Goal: Task Accomplishment & Management: Manage account settings

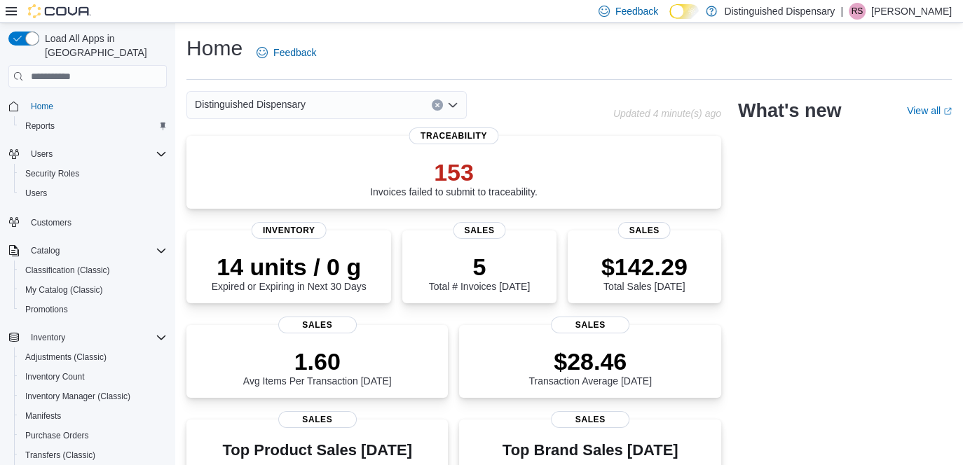
click at [70, 284] on span "My Catalog (Classic)" at bounding box center [64, 289] width 78 height 11
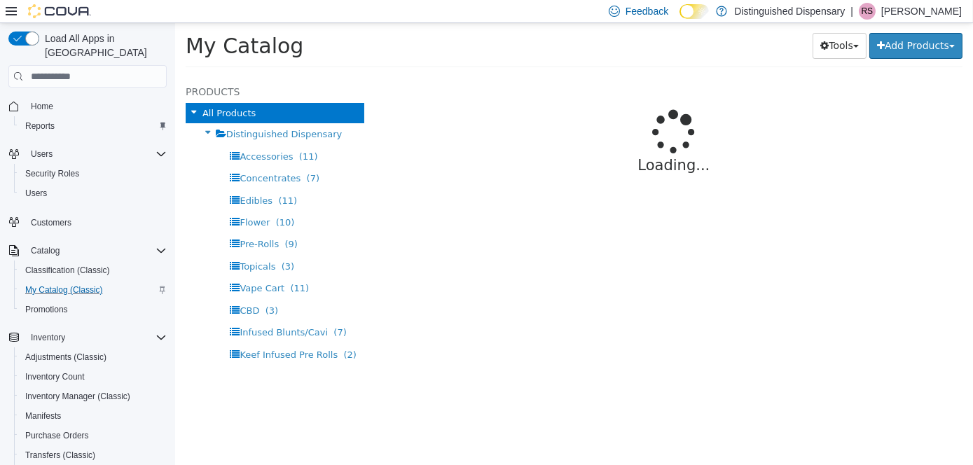
select select "**********"
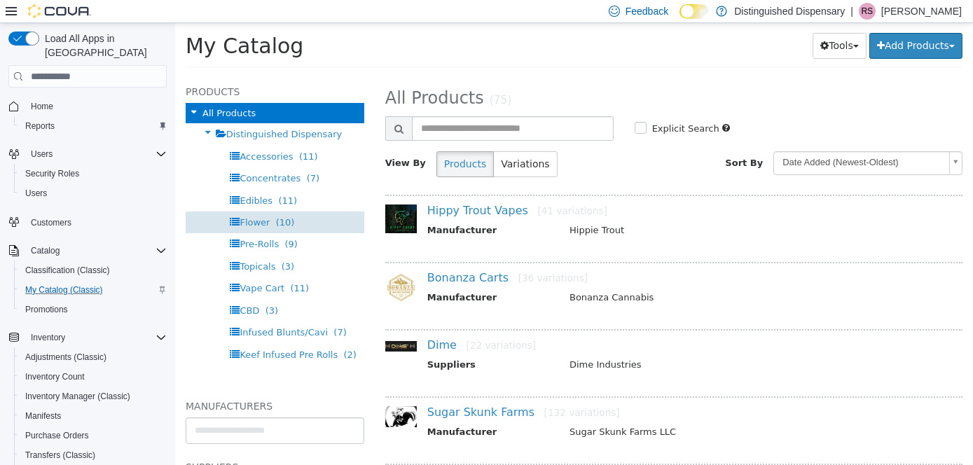
click at [244, 231] on div "Flower (10)" at bounding box center [274, 223] width 179 height 22
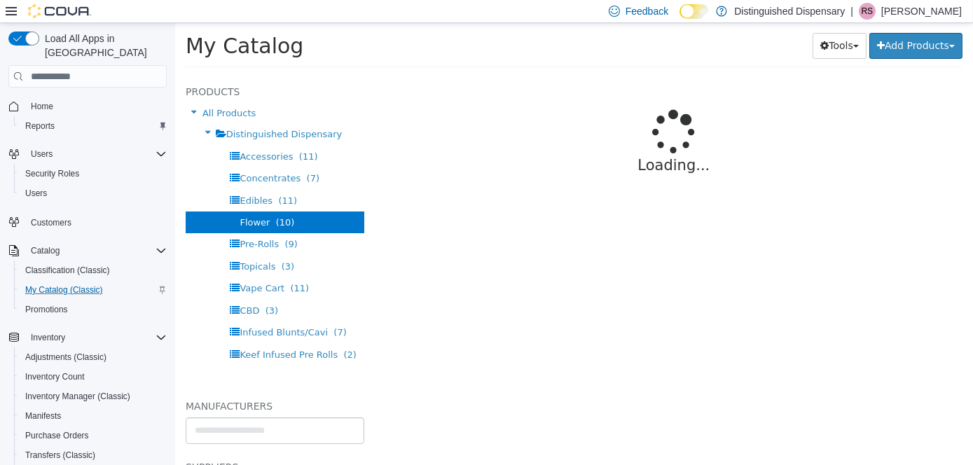
select select "**********"
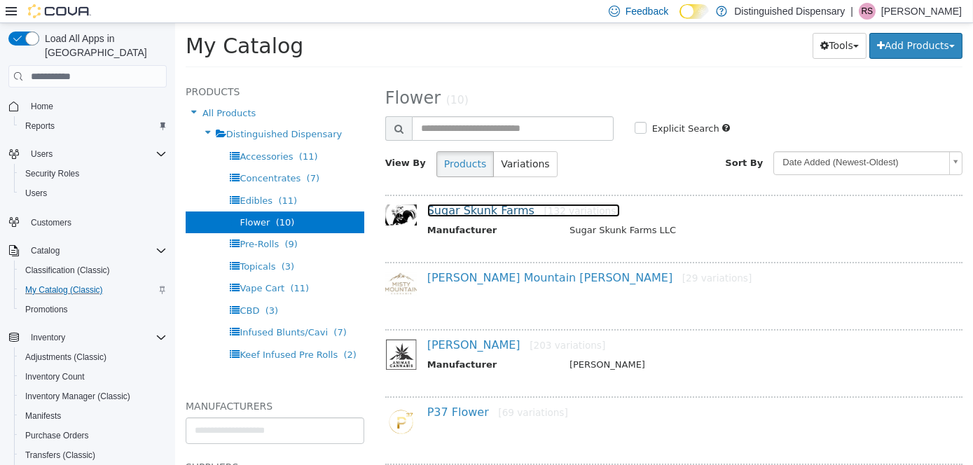
click at [484, 211] on link "Sugar Skunk Farms [132 variations]" at bounding box center [523, 210] width 193 height 13
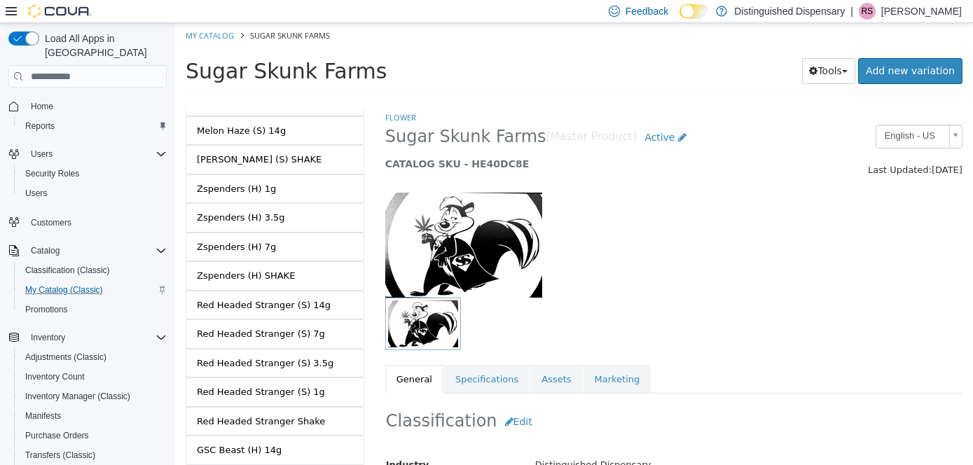
scroll to position [3594, 0]
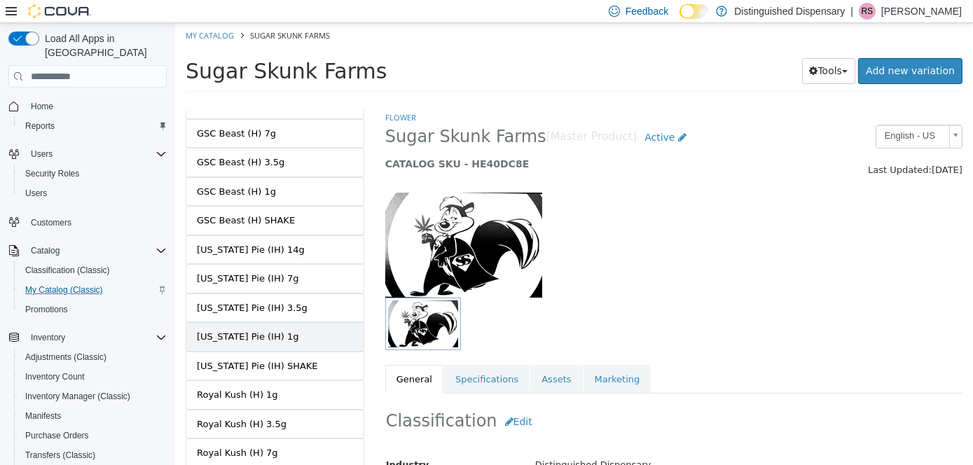
click at [296, 322] on link "[US_STATE] Pie (IH) 1g" at bounding box center [274, 336] width 179 height 29
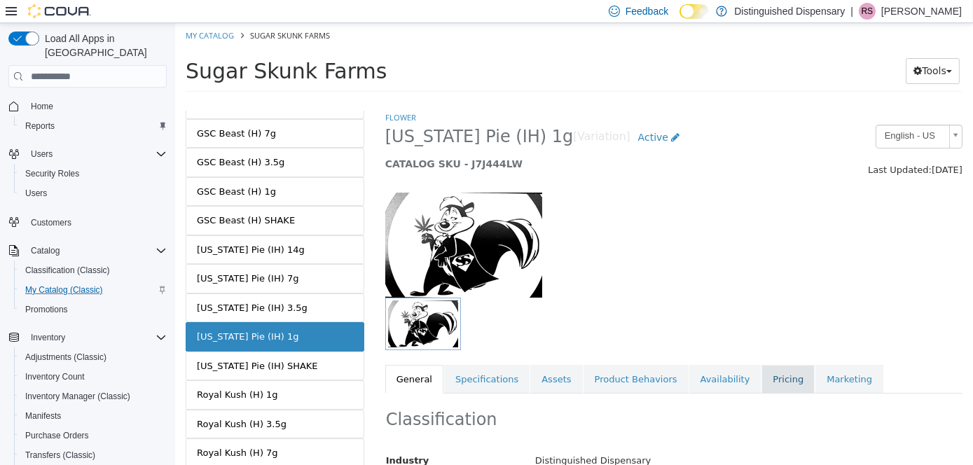
click at [761, 378] on link "Pricing" at bounding box center [787, 379] width 53 height 29
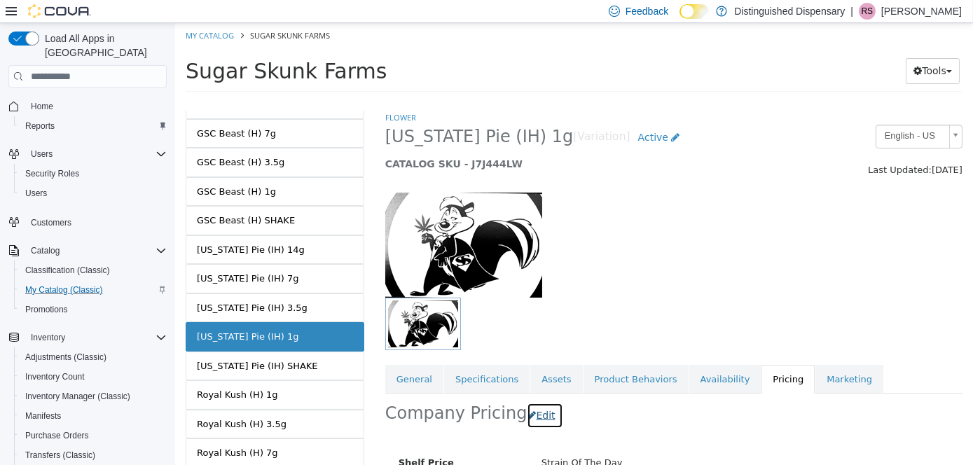
click at [544, 422] on button "Edit" at bounding box center [544, 416] width 36 height 26
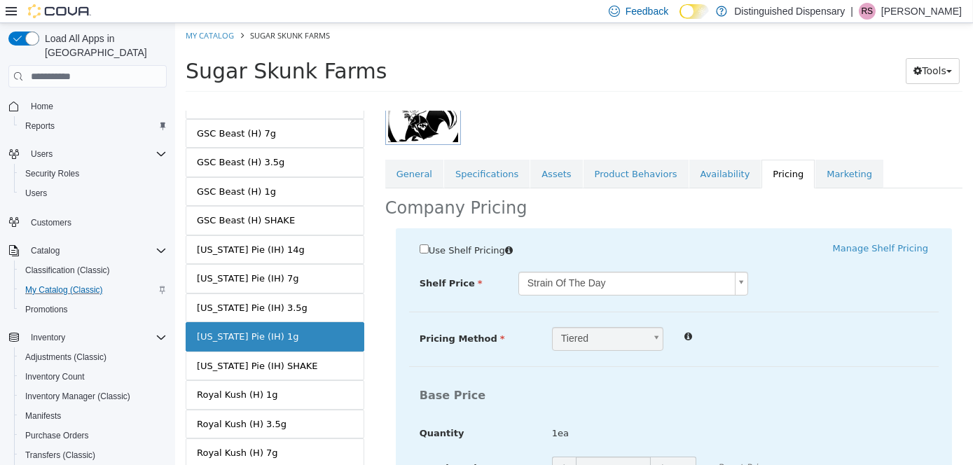
scroll to position [350, 0]
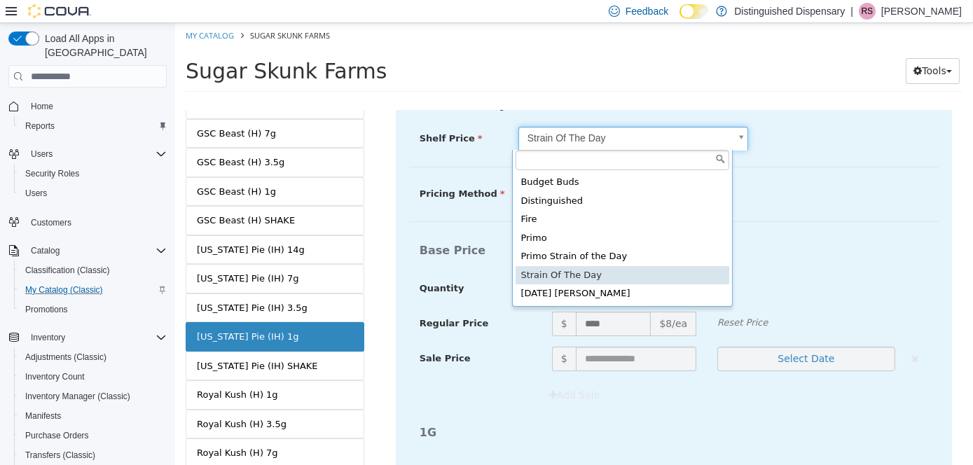
click at [633, 101] on body "Saving Bulk Changes... × My Catalog [GEOGRAPHIC_DATA] [GEOGRAPHIC_DATA] Tools M…" at bounding box center [573, 62] width 798 height 78
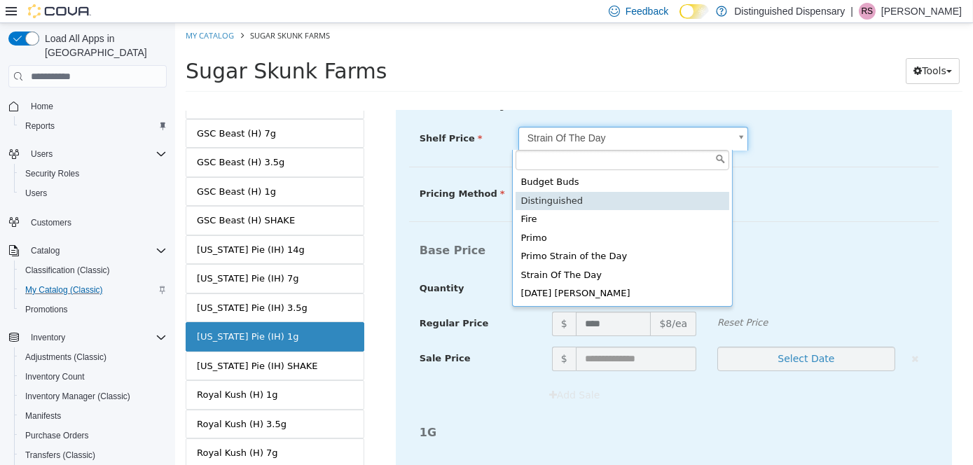
type input "****"
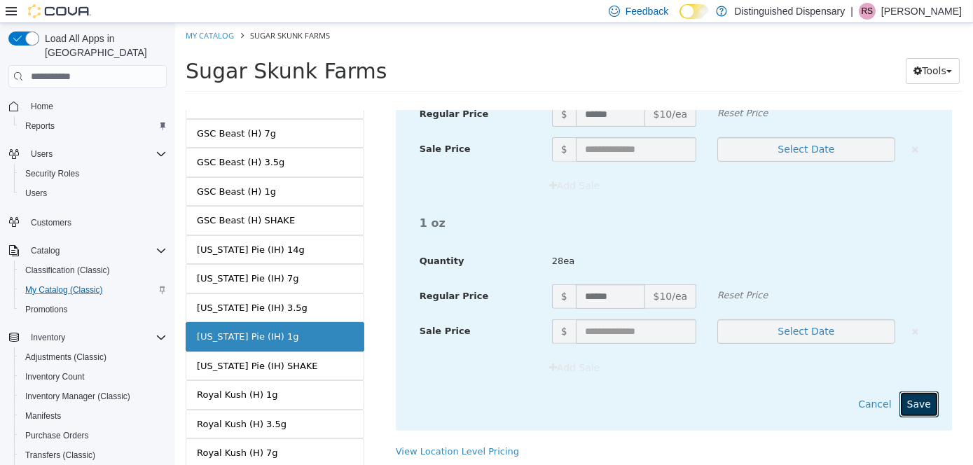
click at [916, 393] on button "Save" at bounding box center [918, 405] width 39 height 26
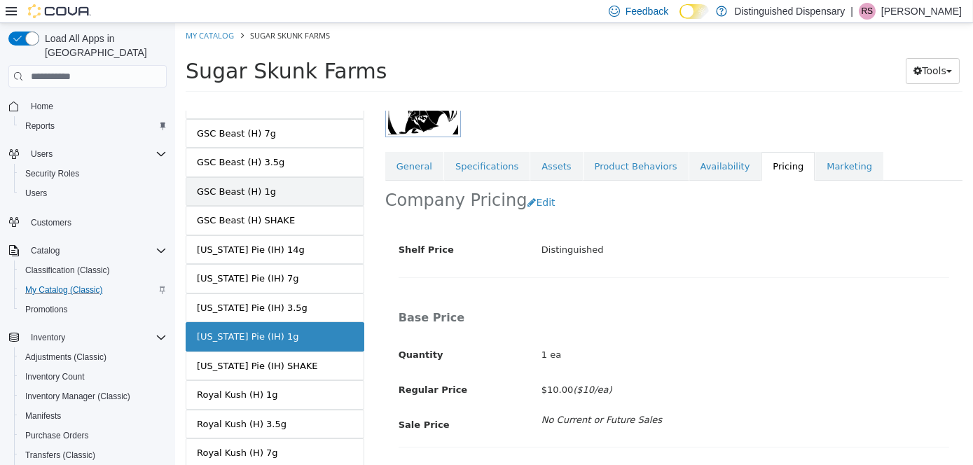
click at [301, 177] on link "GSC Beast (H) 1g" at bounding box center [274, 191] width 179 height 29
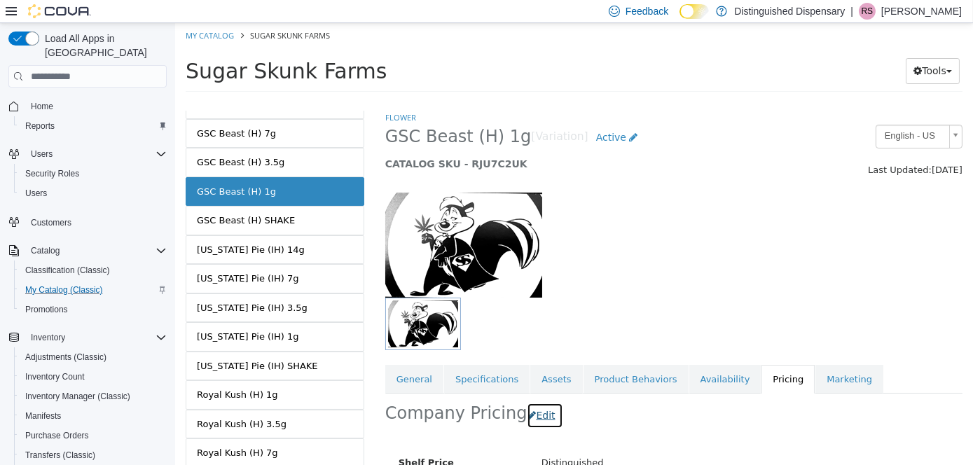
click at [542, 417] on button "Edit" at bounding box center [544, 416] width 36 height 26
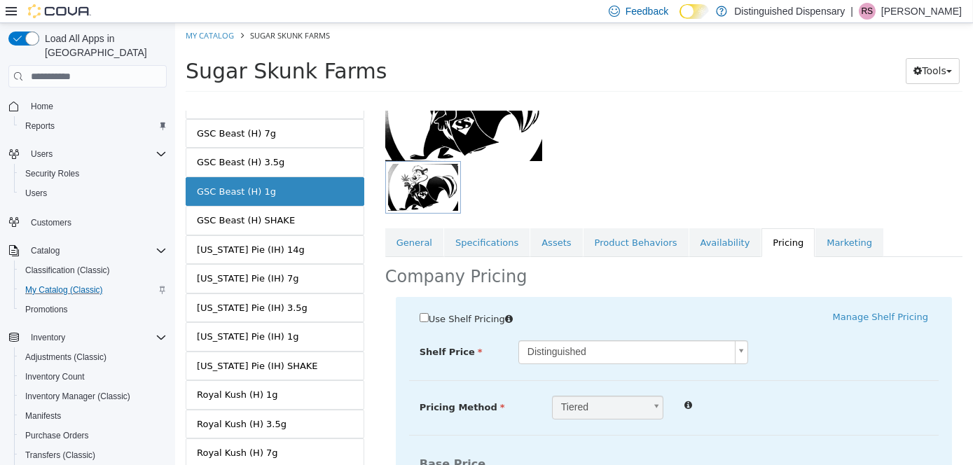
scroll to position [210, 0]
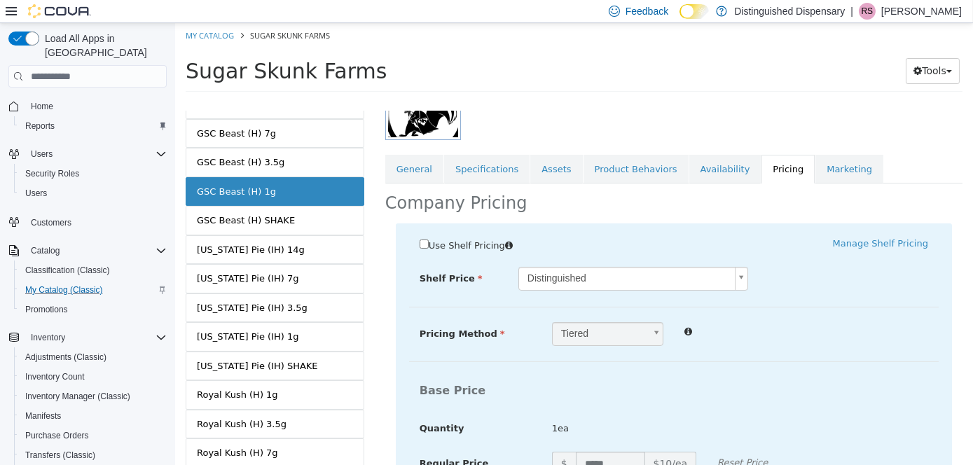
click at [574, 101] on body "Saving Bulk Changes... × Saved changes My Catalog [GEOGRAPHIC_DATA] [GEOGRAPHIC…" at bounding box center [573, 62] width 798 height 78
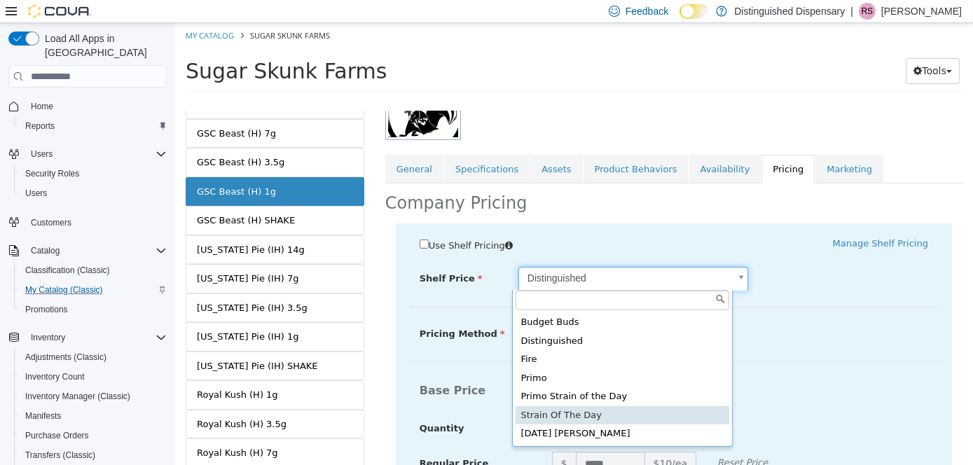
drag, startPoint x: 577, startPoint y: 414, endPoint x: 597, endPoint y: 411, distance: 20.6
type input "****"
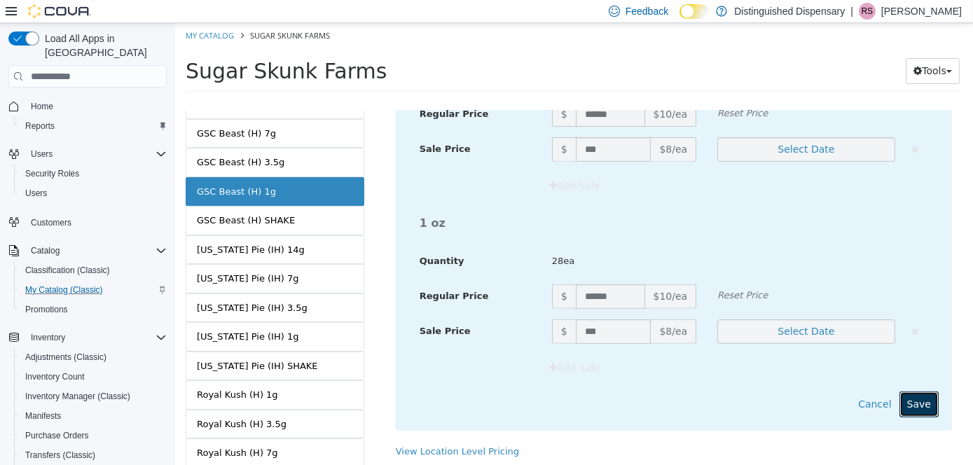
click at [904, 405] on button "Save" at bounding box center [918, 405] width 39 height 26
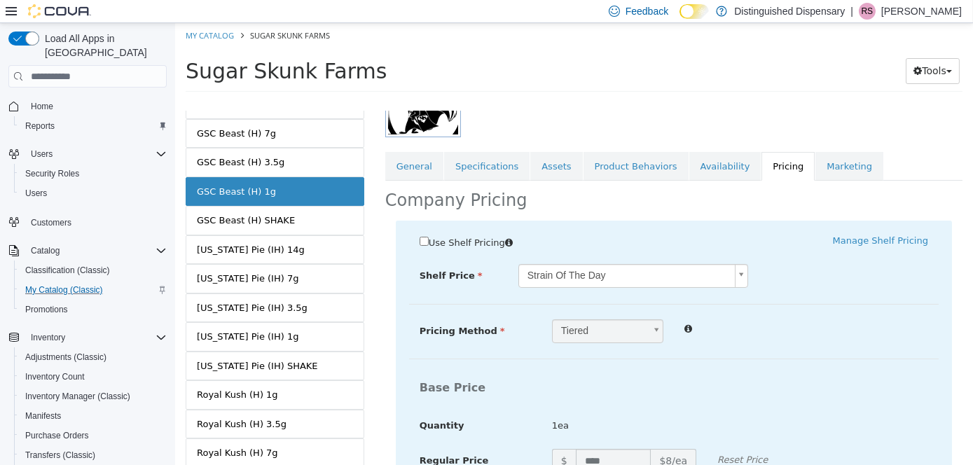
scroll to position [0, 20]
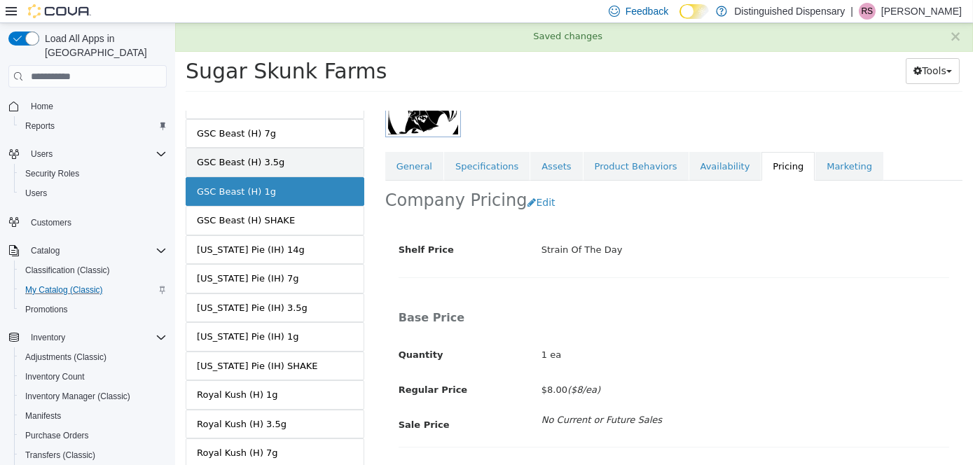
click at [268, 156] on div "GSC Beast (H) 3.5g" at bounding box center [240, 163] width 88 height 14
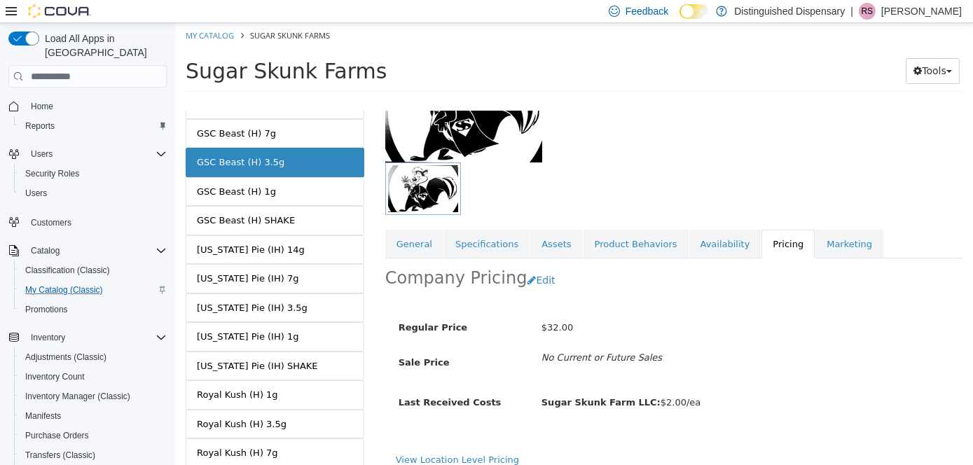
scroll to position [140, 0]
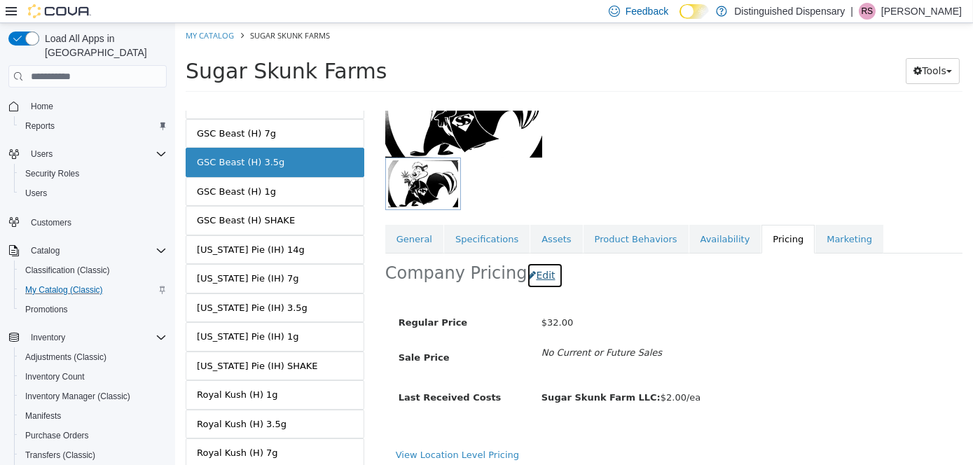
click at [547, 281] on button "Edit" at bounding box center [544, 276] width 36 height 26
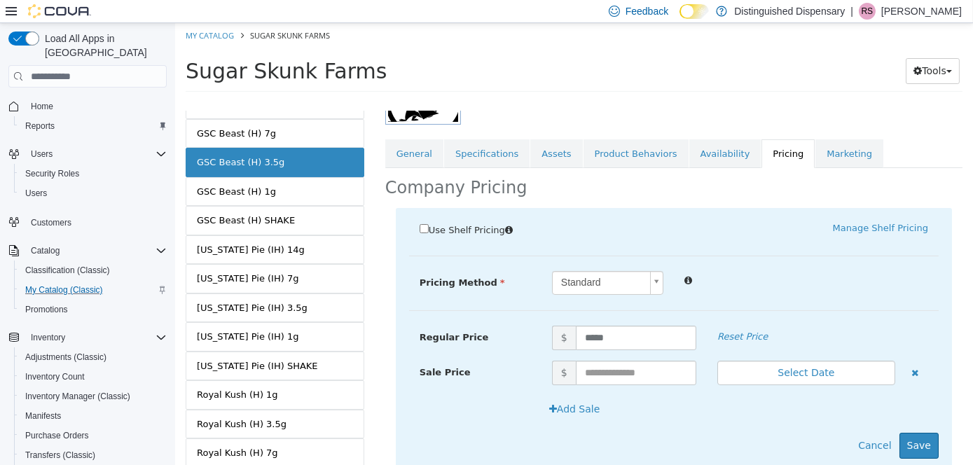
scroll to position [269, 0]
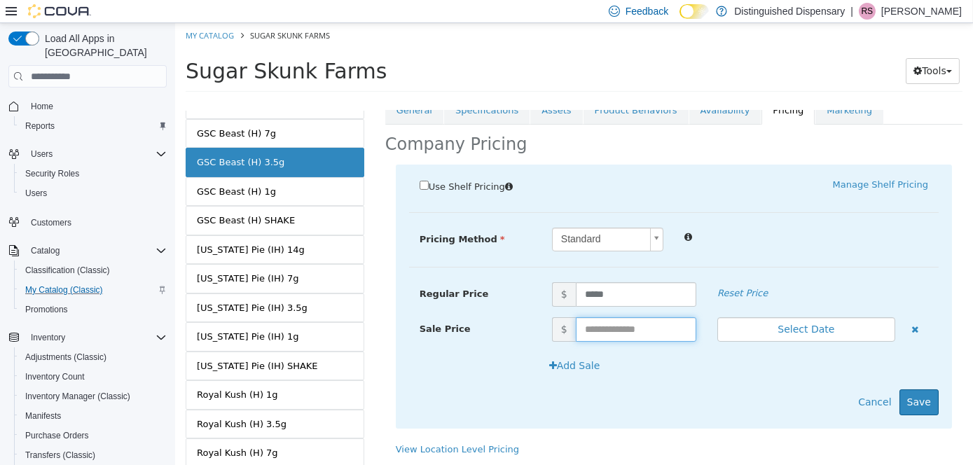
click at [636, 331] on input "text" at bounding box center [635, 329] width 121 height 25
type input "**"
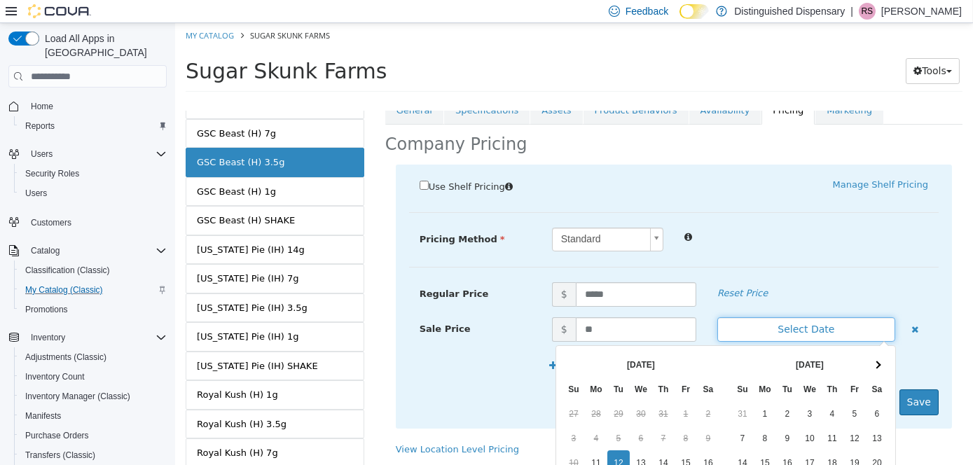
click at [832, 325] on button "Select Date" at bounding box center [806, 329] width 178 height 25
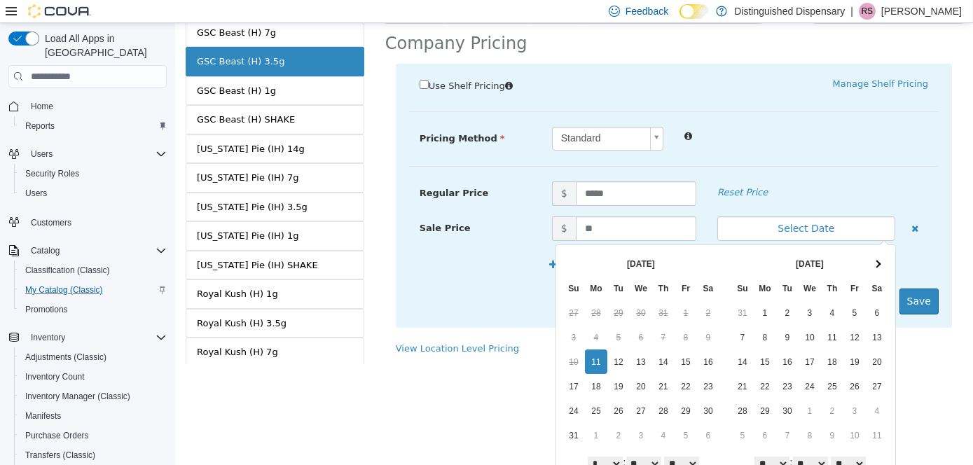
scroll to position [144, 0]
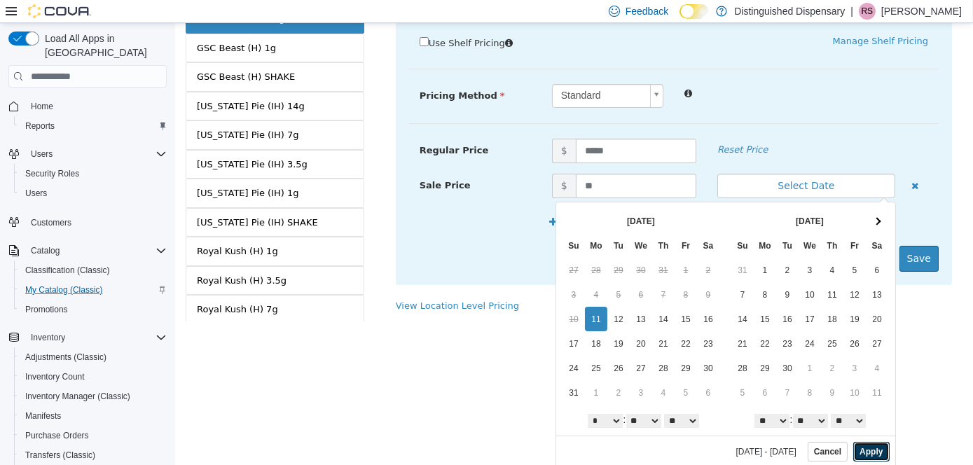
click at [853, 450] on button "Apply" at bounding box center [871, 452] width 36 height 20
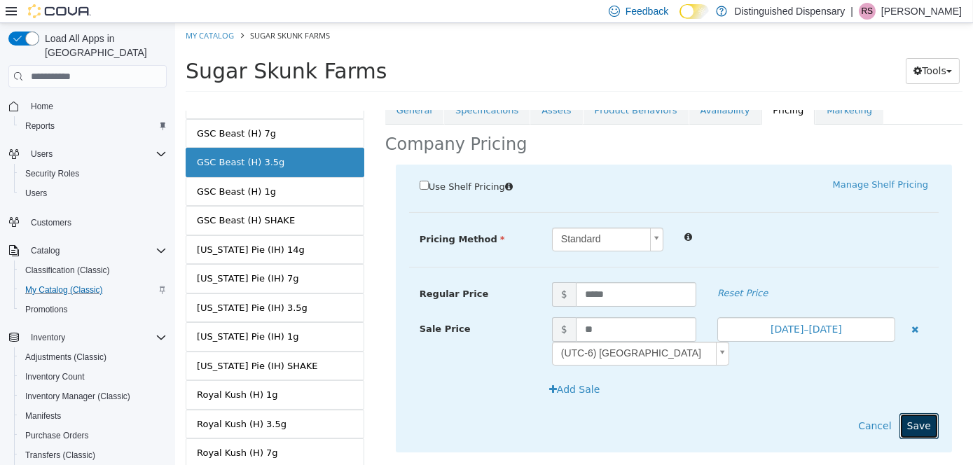
click at [911, 429] on button "Save" at bounding box center [918, 426] width 39 height 26
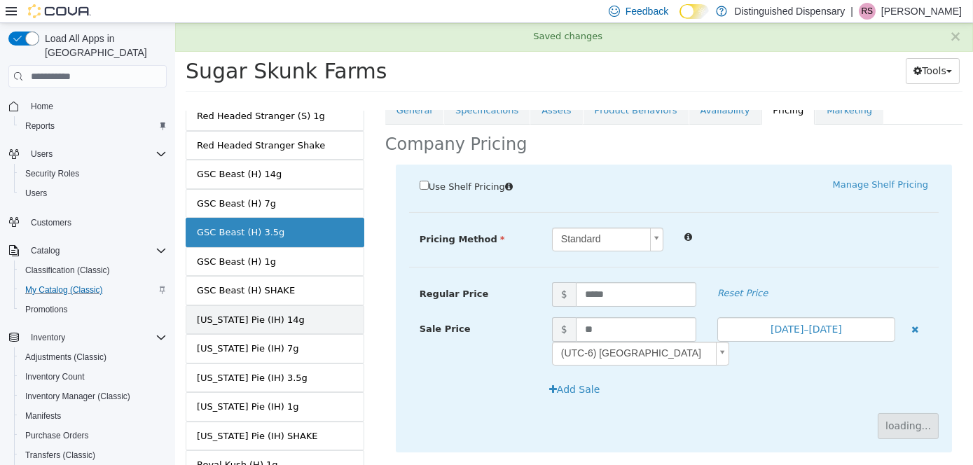
scroll to position [179, 0]
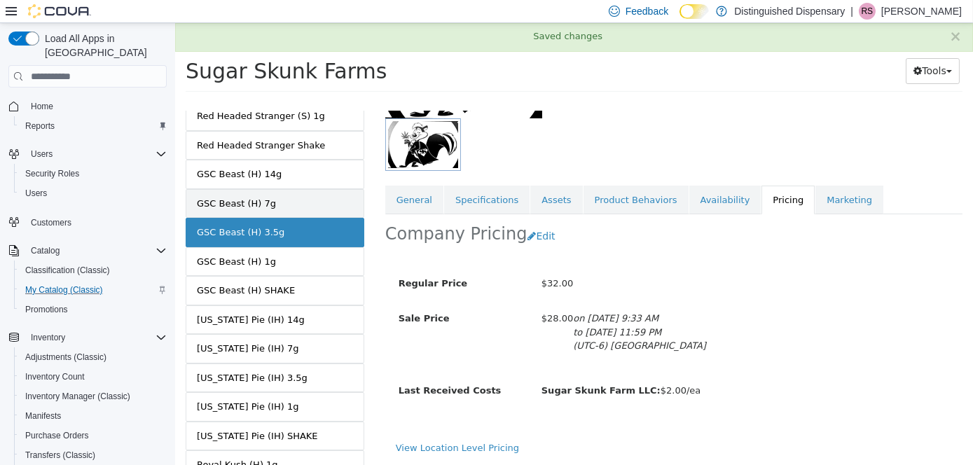
click at [269, 189] on link "GSC Beast (H) 7g" at bounding box center [274, 203] width 179 height 29
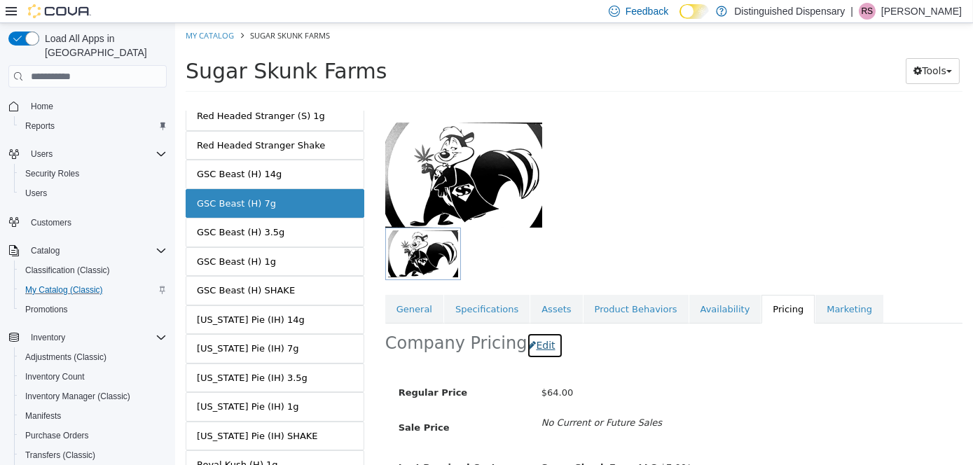
click at [541, 338] on button "Edit" at bounding box center [544, 346] width 36 height 26
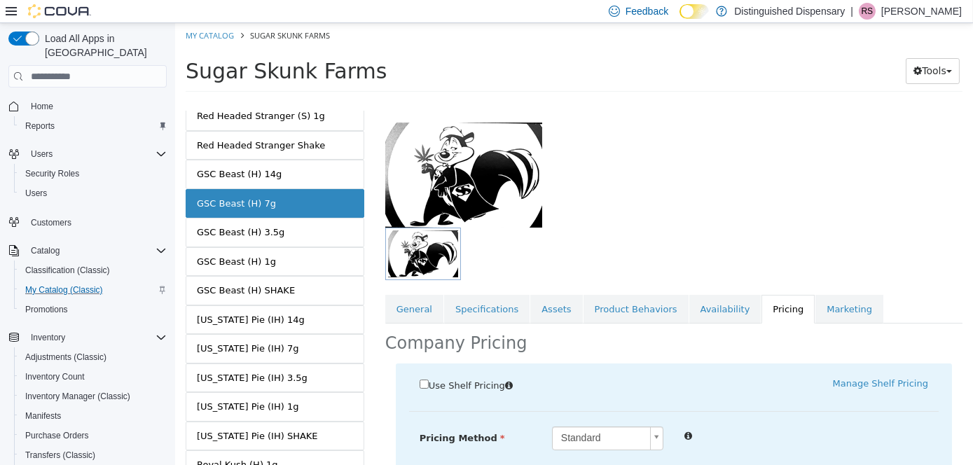
scroll to position [269, 0]
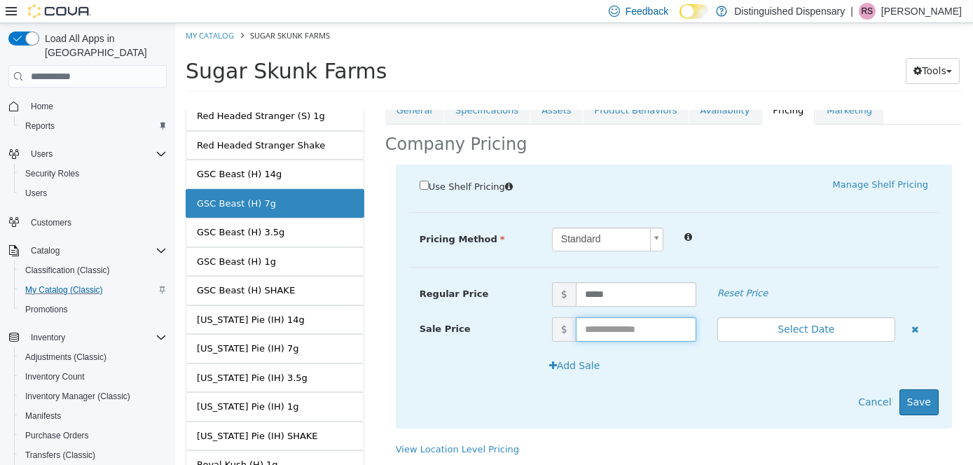
click at [595, 335] on input "text" at bounding box center [635, 329] width 121 height 25
type input "**"
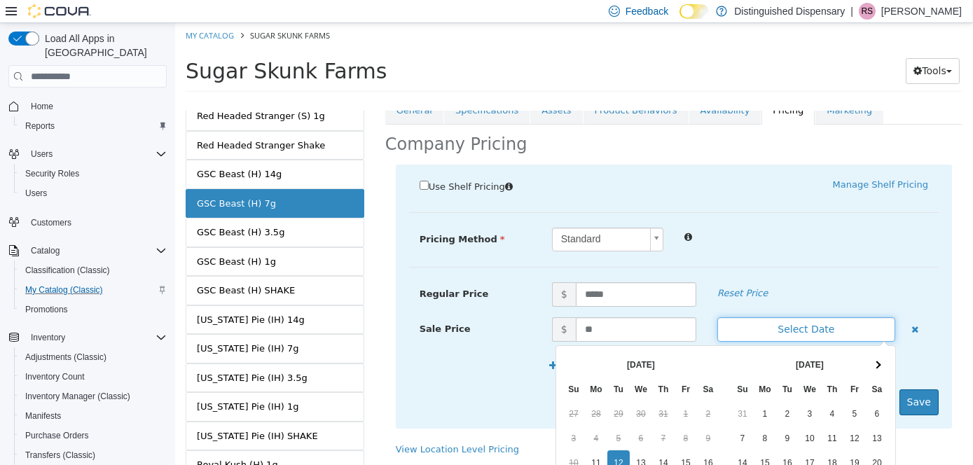
click at [855, 333] on button "Select Date" at bounding box center [806, 329] width 178 height 25
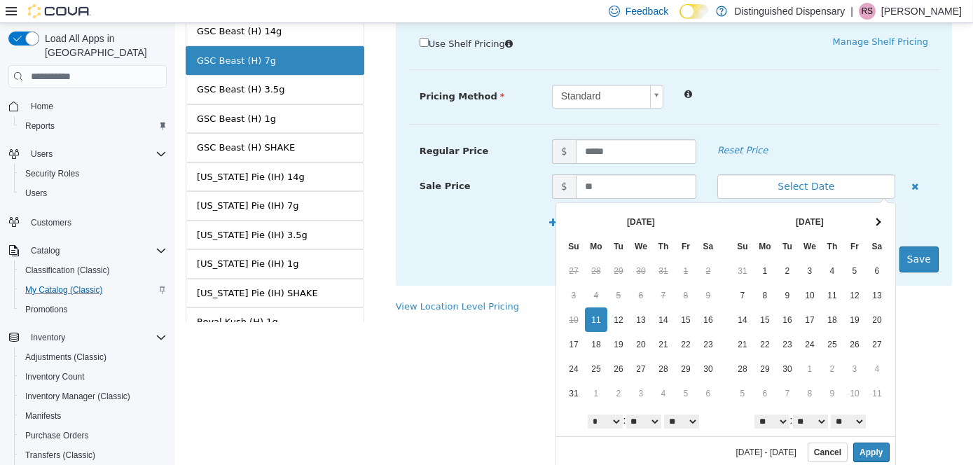
scroll to position [144, 0]
drag, startPoint x: 865, startPoint y: 444, endPoint x: 879, endPoint y: 425, distance: 24.0
click at [865, 444] on button "Apply" at bounding box center [871, 452] width 36 height 20
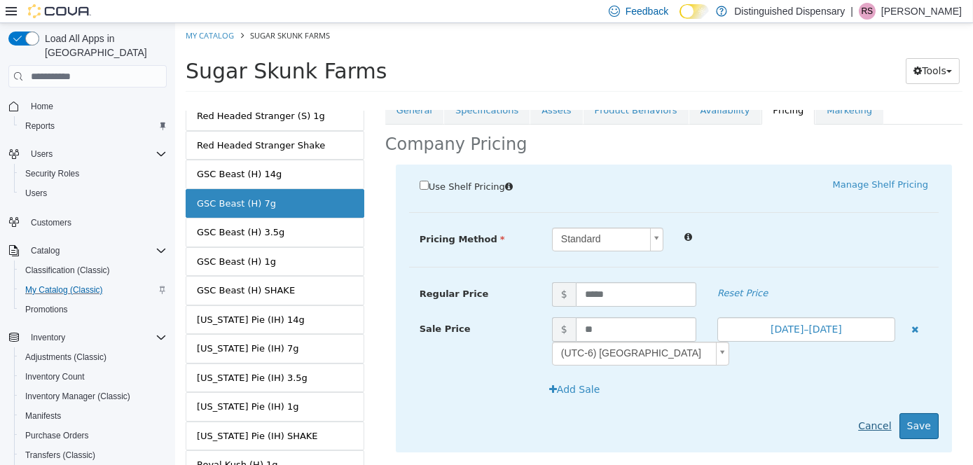
scroll to position [0, 0]
click at [910, 423] on button "Save" at bounding box center [918, 426] width 39 height 26
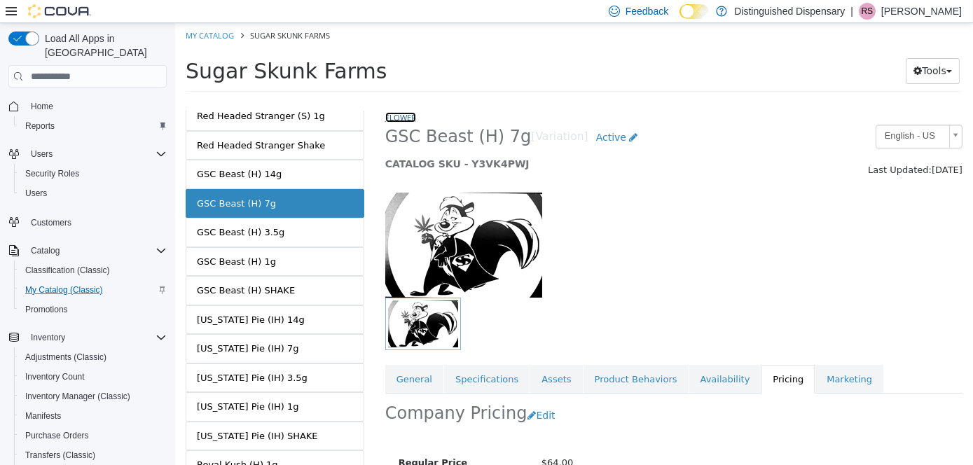
click at [401, 121] on link "Flower" at bounding box center [400, 117] width 31 height 11
select select "**********"
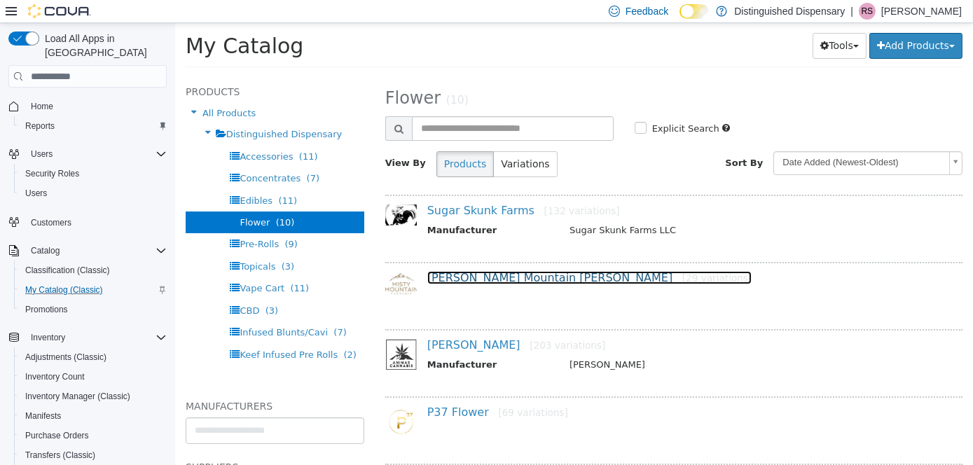
click at [443, 282] on link "[PERSON_NAME] Mountain [PERSON_NAME] [29 variations]" at bounding box center [589, 277] width 325 height 13
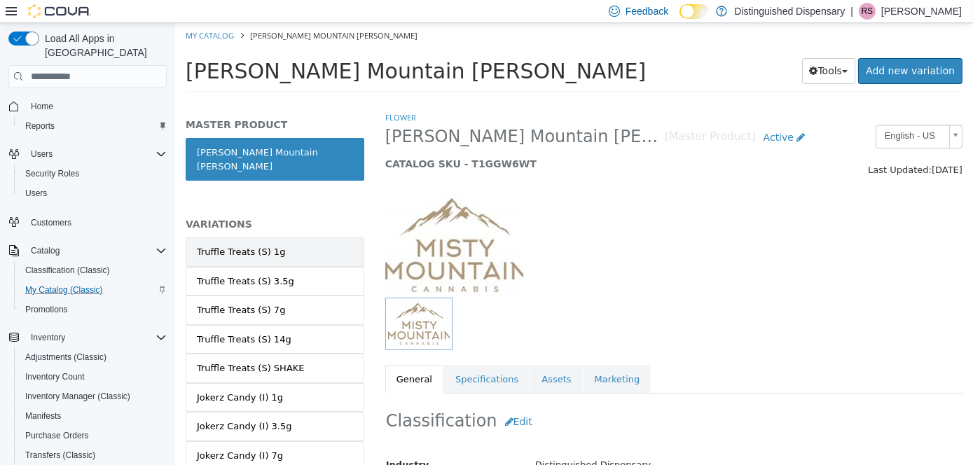
click at [252, 245] on div "Truffle Treats (S) 1g" at bounding box center [240, 252] width 88 height 14
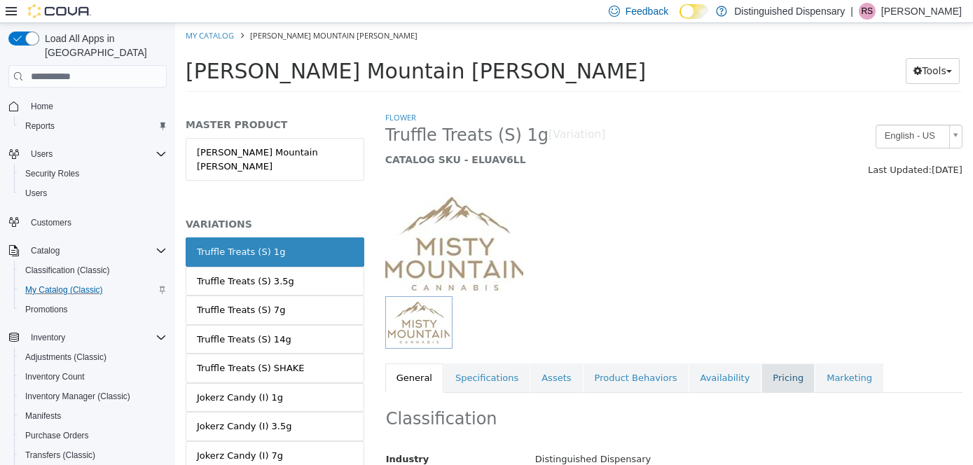
click at [761, 373] on link "Pricing" at bounding box center [787, 378] width 53 height 29
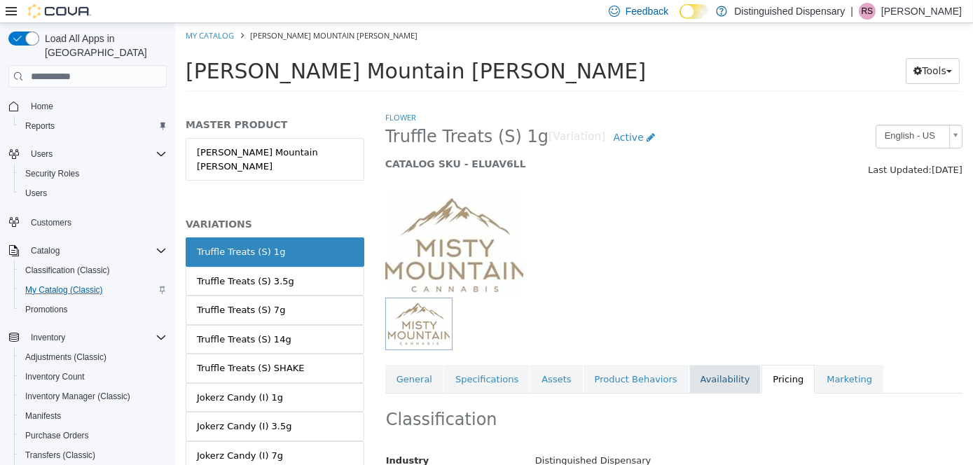
scroll to position [140, 0]
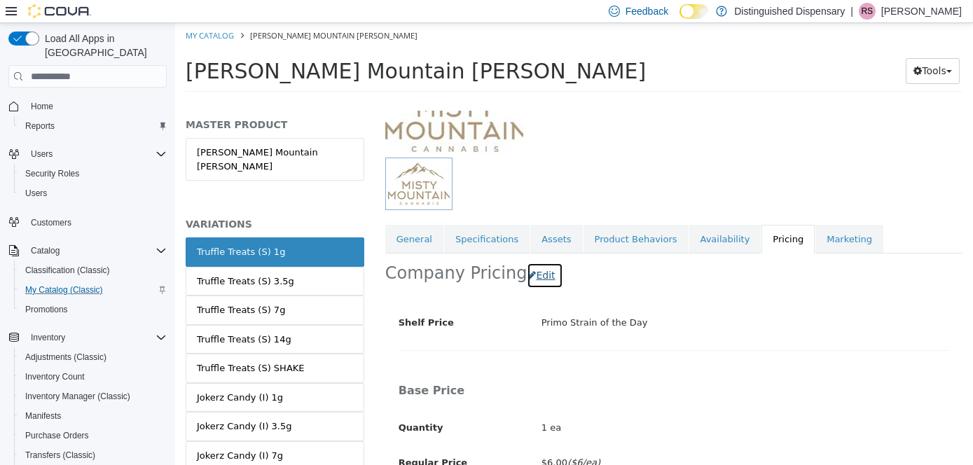
click at [526, 270] on button "Edit" at bounding box center [544, 276] width 36 height 26
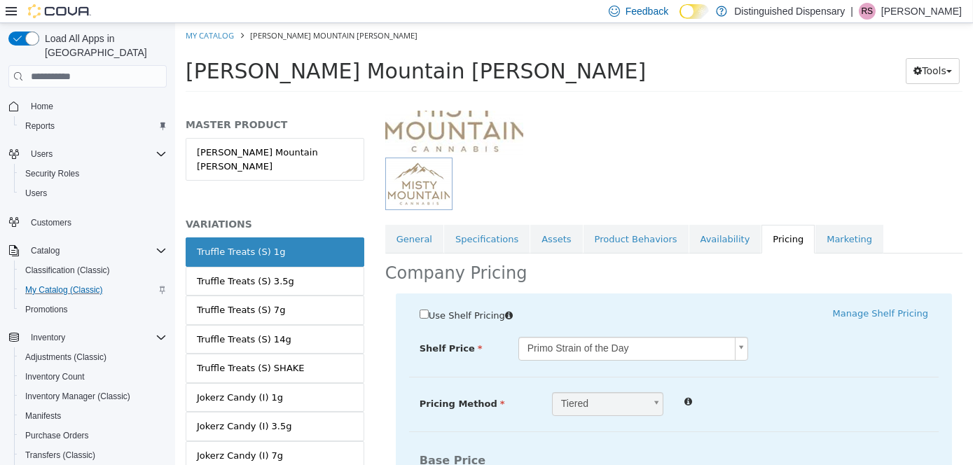
click at [595, 101] on body "Saving Bulk Changes... × Saved changes My Catalog [PERSON_NAME][GEOGRAPHIC_DATA…" at bounding box center [573, 62] width 798 height 78
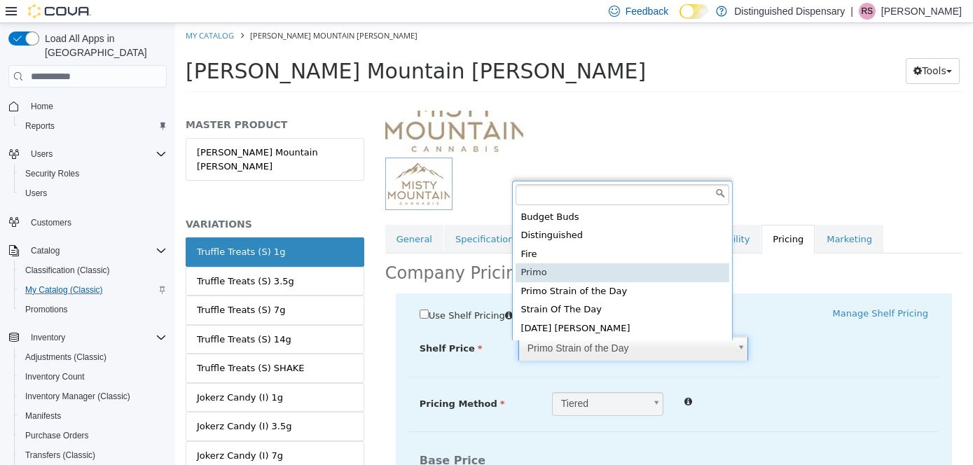
type input "****"
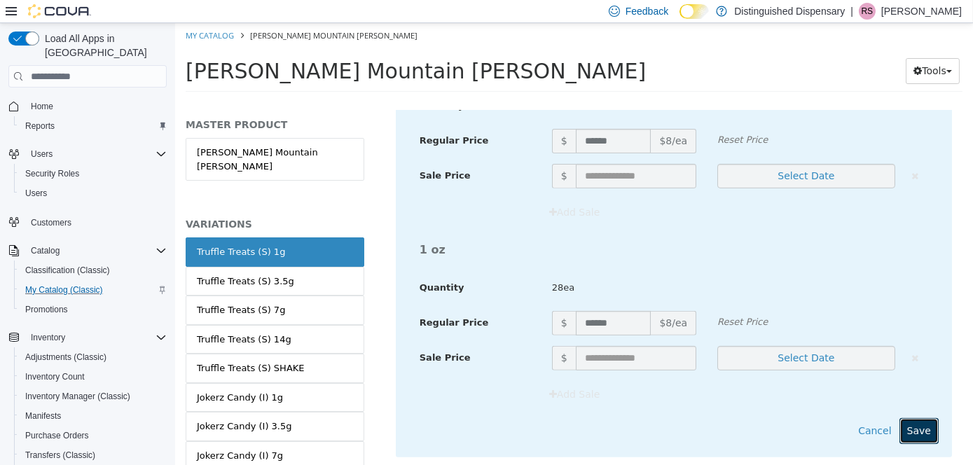
click at [914, 435] on button "Save" at bounding box center [918, 431] width 39 height 26
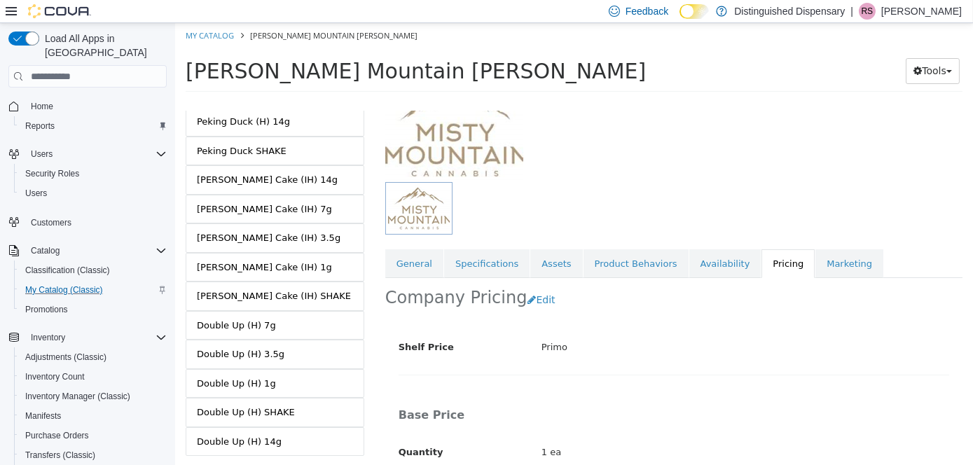
scroll to position [0, 0]
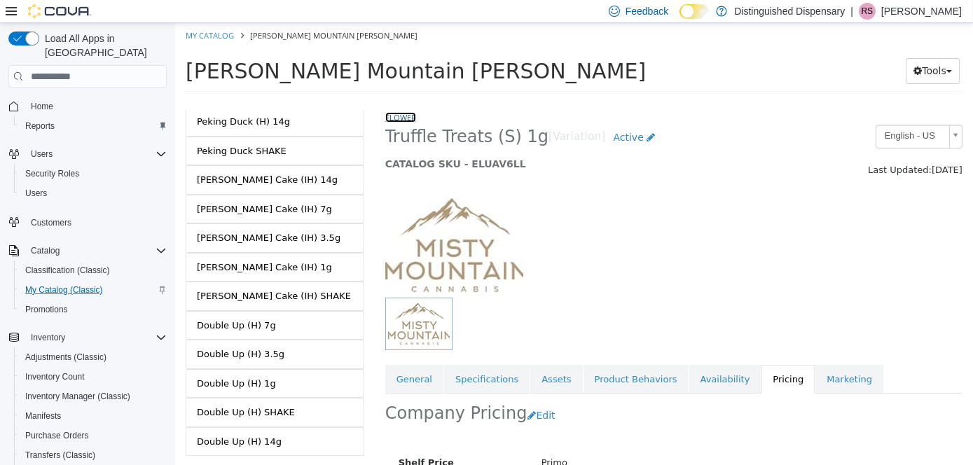
click at [400, 116] on link "Flower" at bounding box center [400, 117] width 31 height 11
select select "**********"
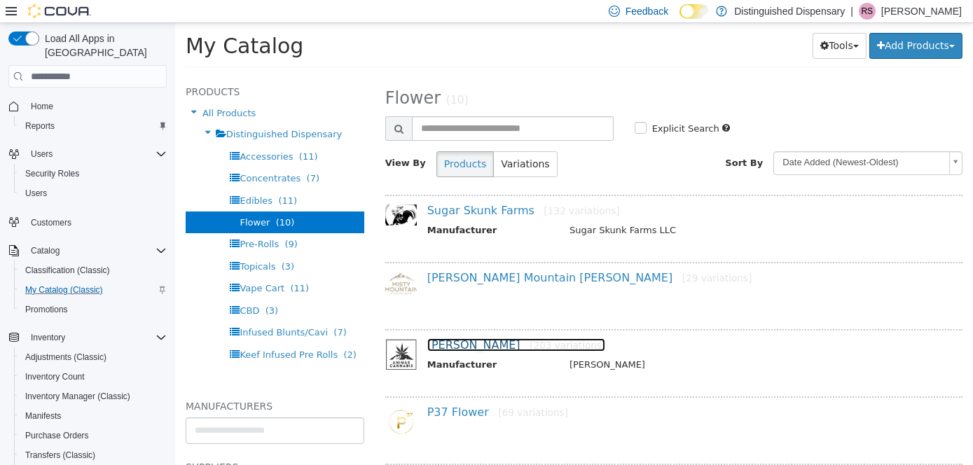
click at [480, 348] on link "[PERSON_NAME] [203 variations]" at bounding box center [516, 344] width 179 height 13
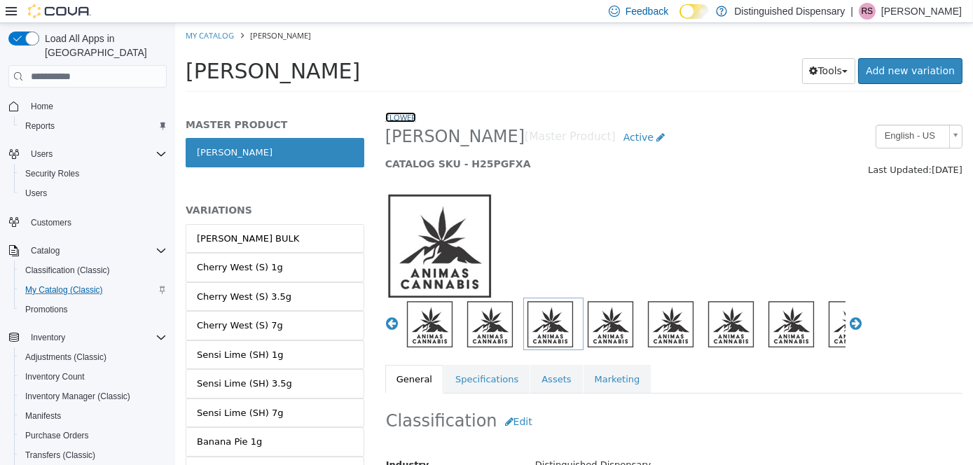
click at [408, 116] on link "Flower" at bounding box center [400, 117] width 31 height 11
select select "**********"
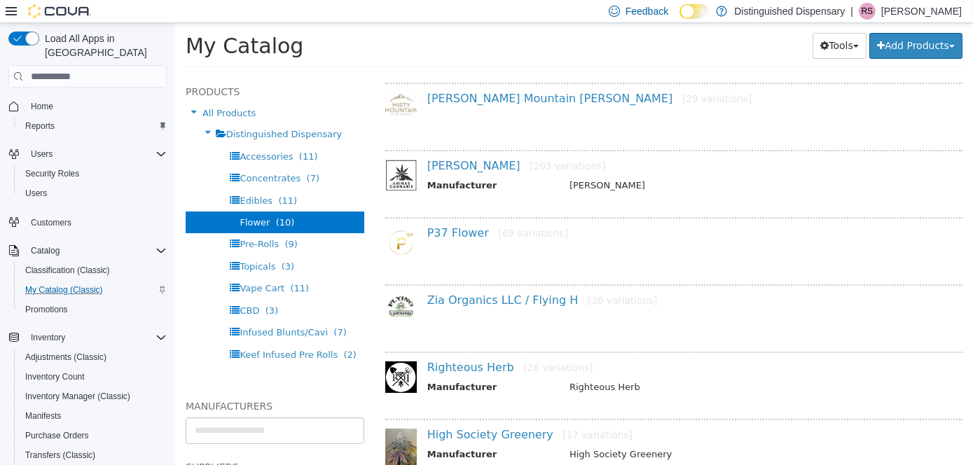
scroll to position [210, 0]
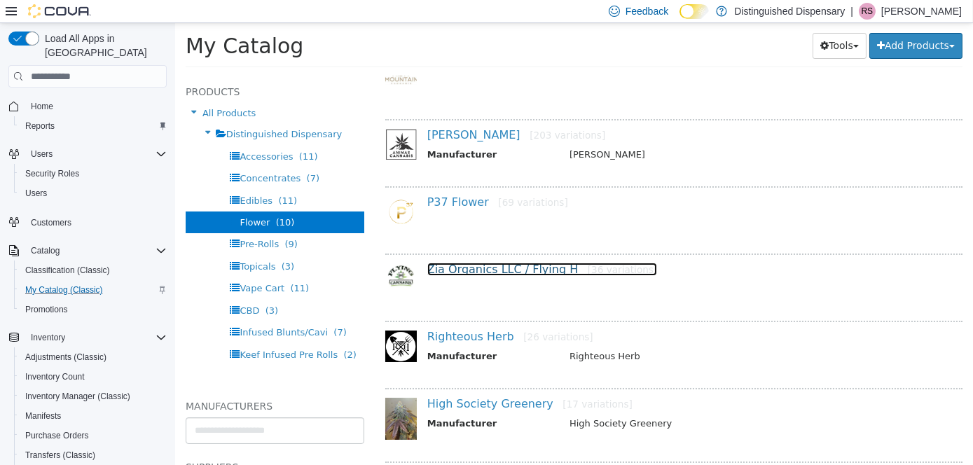
click at [444, 265] on link "Zia Organics LLC / Flying H [36 variations]" at bounding box center [542, 269] width 230 height 13
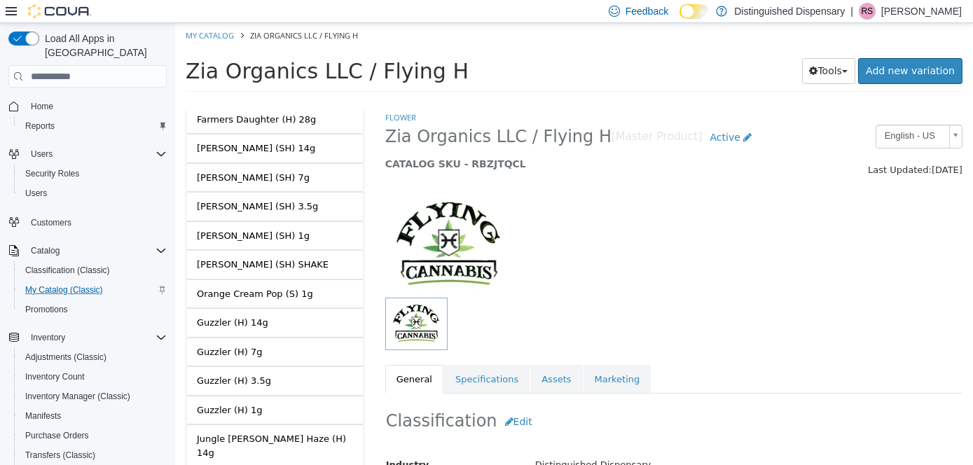
scroll to position [839, 0]
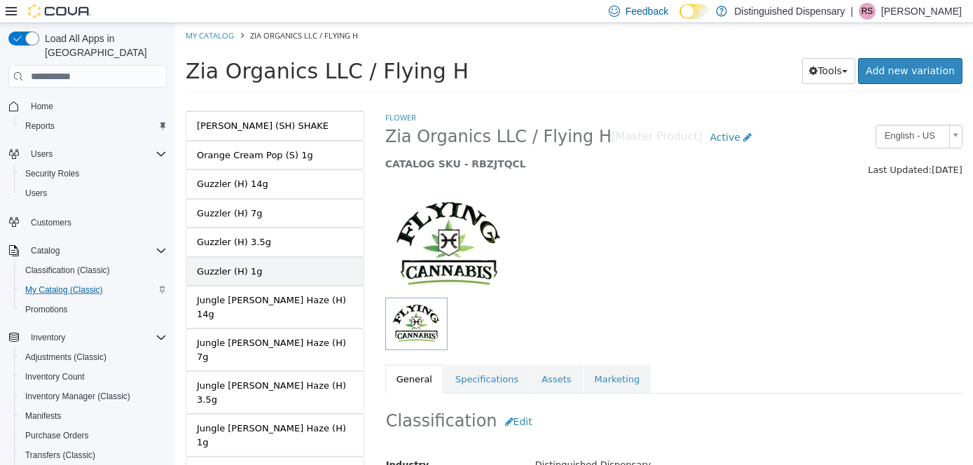
click at [286, 257] on link "Guzzler (H) 1g" at bounding box center [274, 271] width 179 height 29
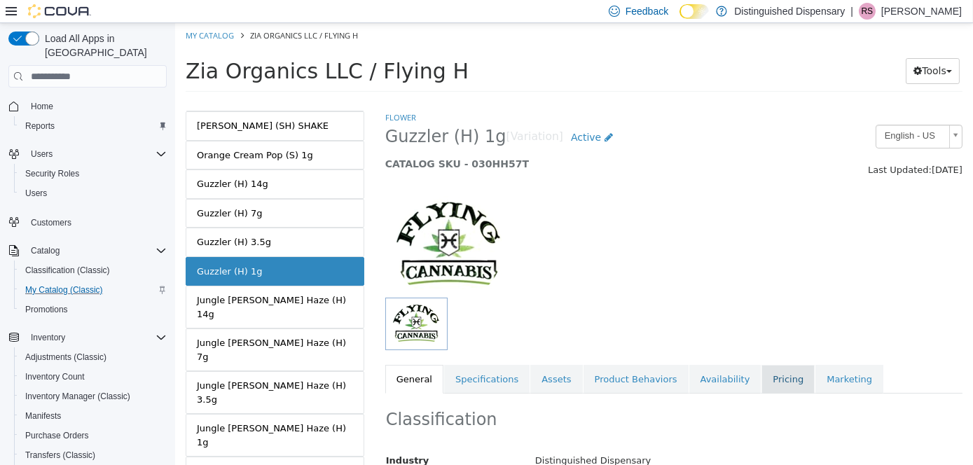
click at [768, 379] on link "Pricing" at bounding box center [787, 379] width 53 height 29
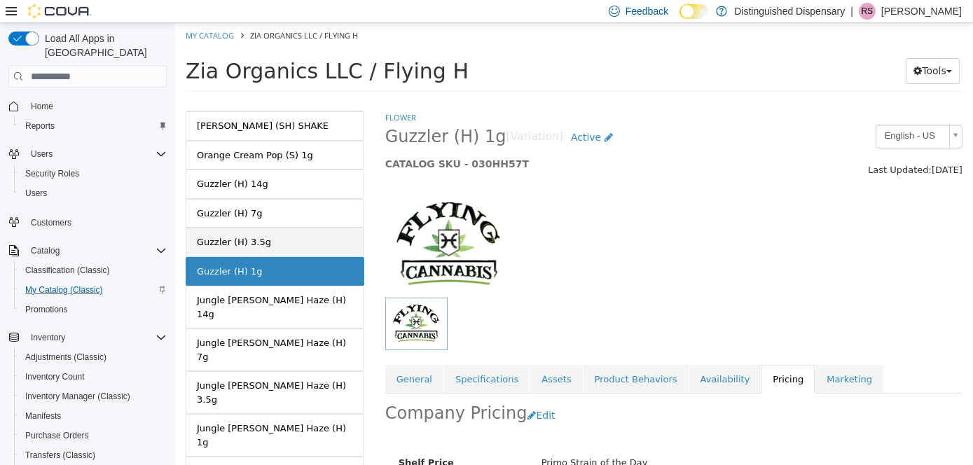
click at [307, 228] on link "Guzzler (H) 3.5g" at bounding box center [274, 242] width 179 height 29
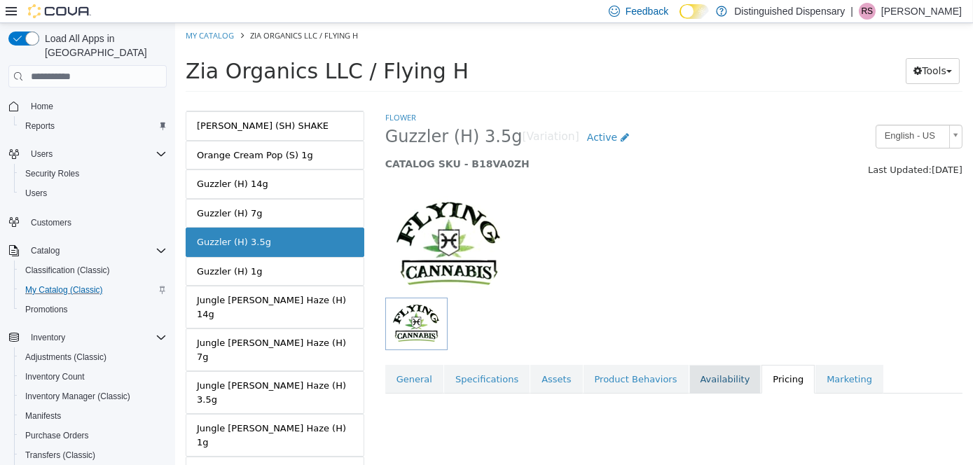
click at [700, 380] on link "Availability" at bounding box center [725, 379] width 72 height 29
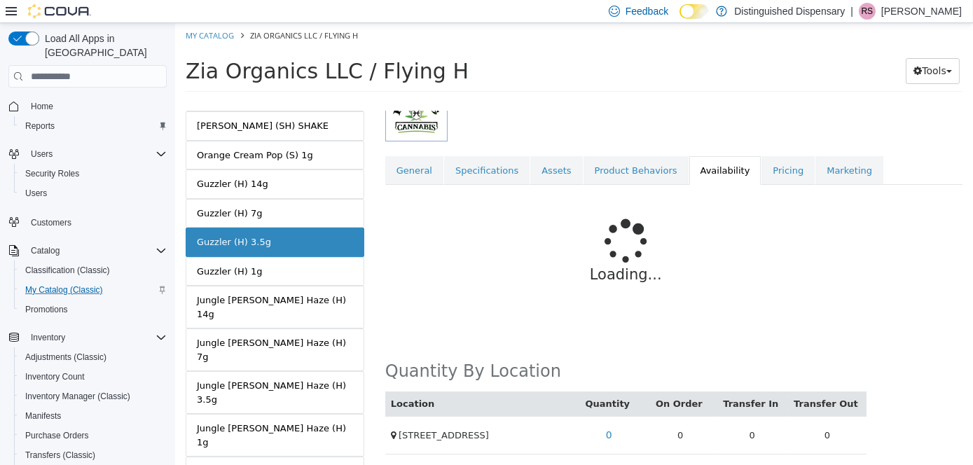
scroll to position [213, 0]
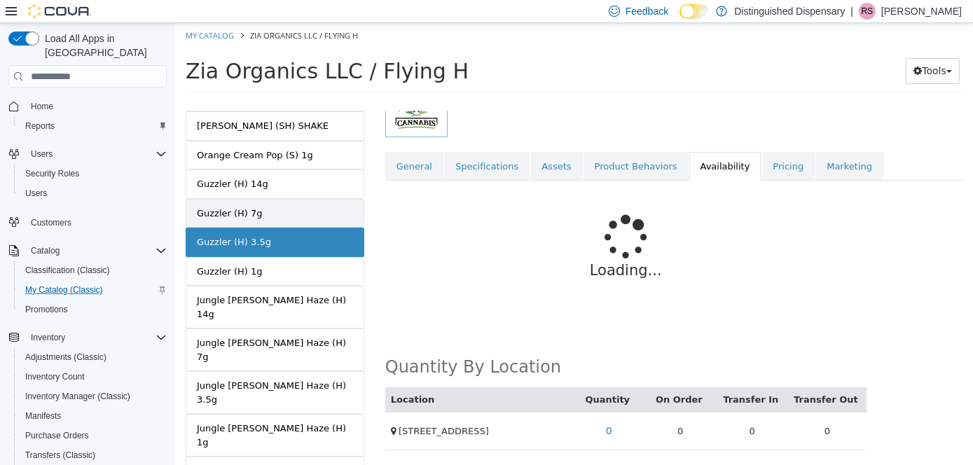
click at [293, 199] on link "Guzzler (H) 7g" at bounding box center [274, 213] width 179 height 29
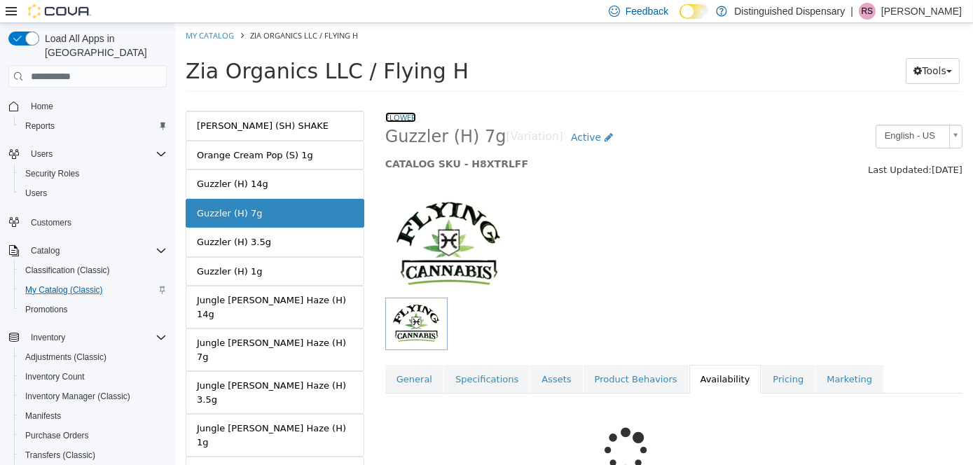
click at [409, 116] on link "Flower" at bounding box center [400, 117] width 31 height 11
select select "**********"
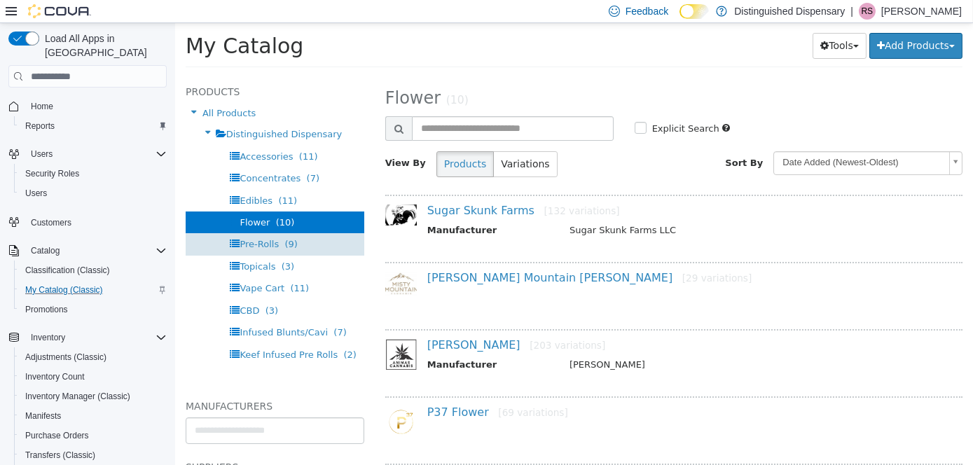
click at [325, 241] on div "Pre-Rolls (9)" at bounding box center [274, 244] width 179 height 22
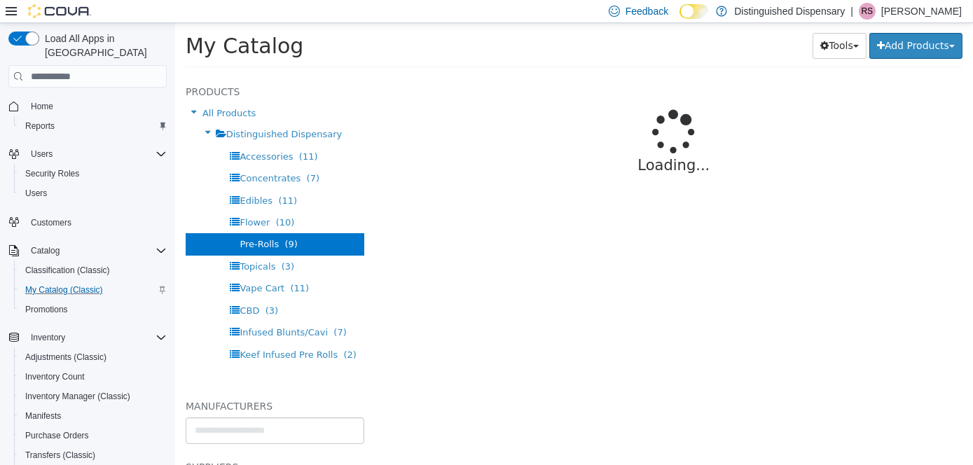
select select "**********"
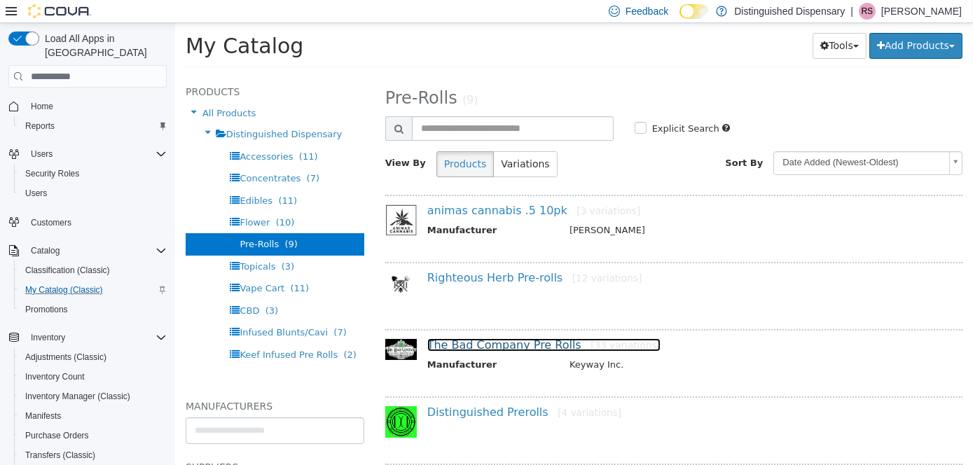
click at [488, 346] on link "The Bad Company Pre Rolls [33 variations]" at bounding box center [543, 344] width 233 height 13
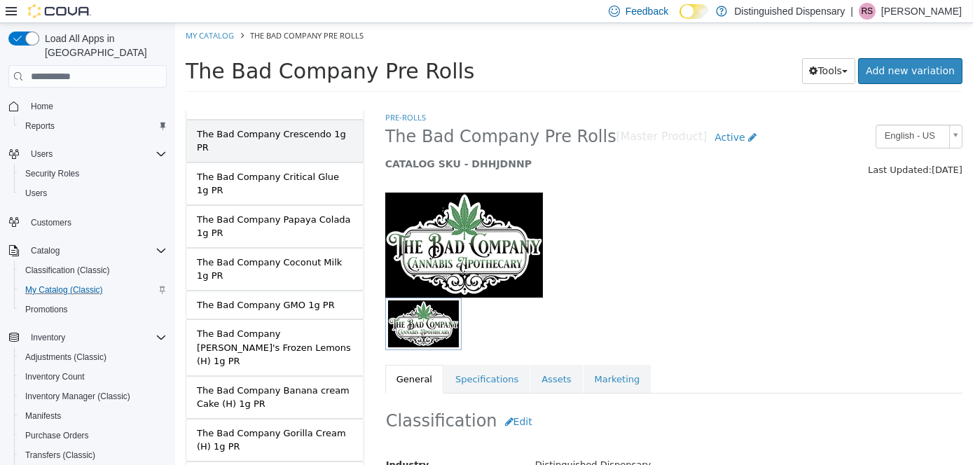
scroll to position [420, 0]
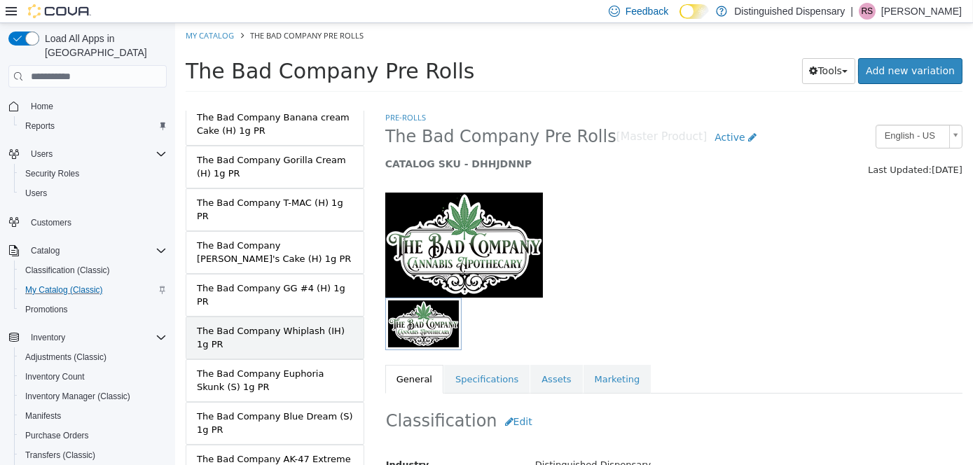
click at [322, 324] on div "The Bad Company Whiplash (IH) 1g PR" at bounding box center [274, 337] width 156 height 27
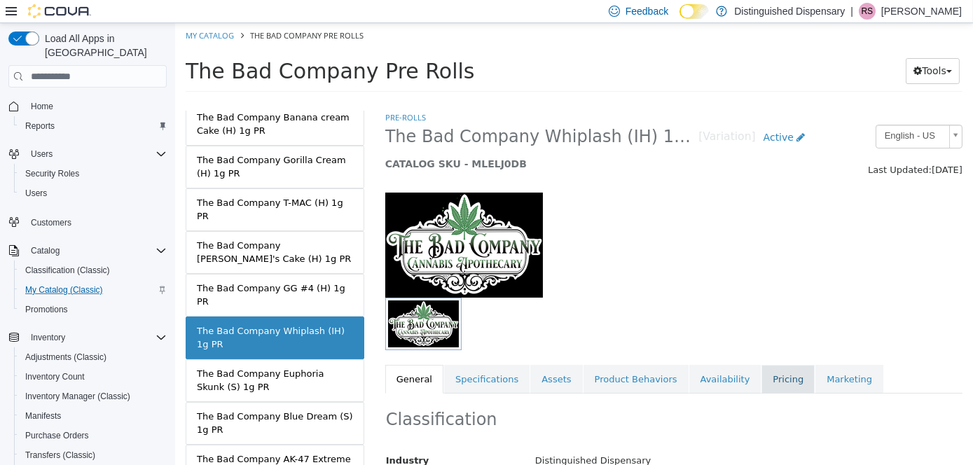
click at [771, 376] on link "Pricing" at bounding box center [787, 379] width 53 height 29
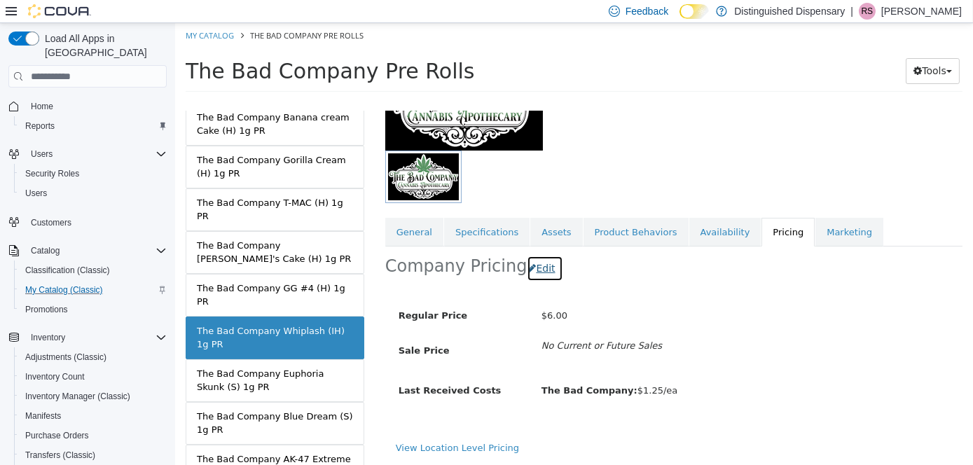
click at [535, 271] on button "Edit" at bounding box center [544, 269] width 36 height 26
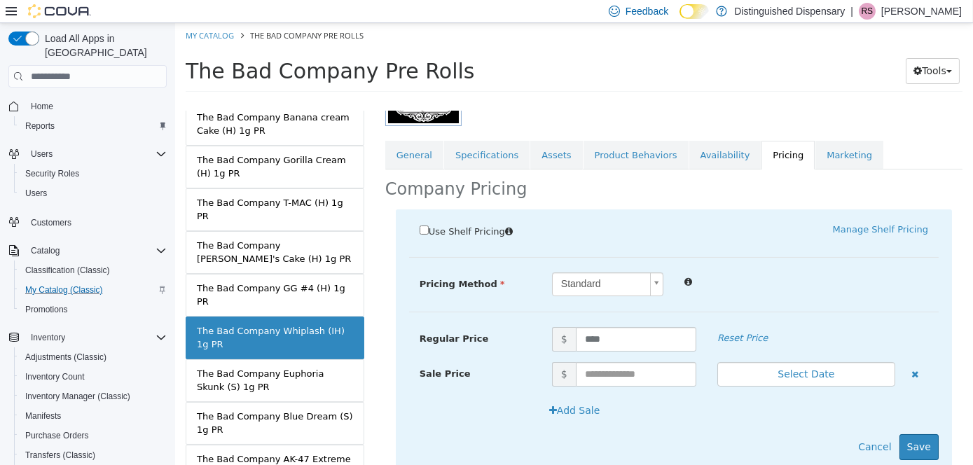
scroll to position [269, 0]
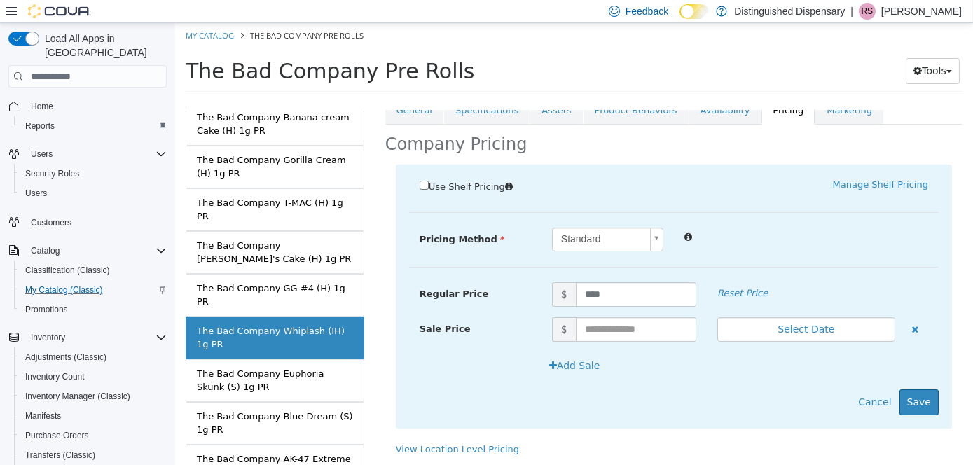
click at [637, 342] on span "(UTC-6) [GEOGRAPHIC_DATA]" at bounding box center [640, 342] width 199 height 1
click at [628, 337] on input "text" at bounding box center [635, 329] width 121 height 25
type input "*"
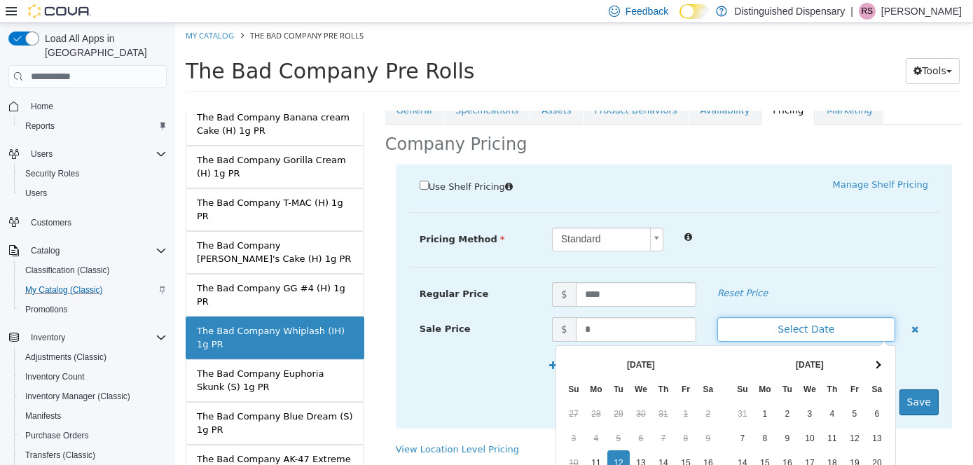
click at [813, 329] on button "Select Date" at bounding box center [806, 329] width 178 height 25
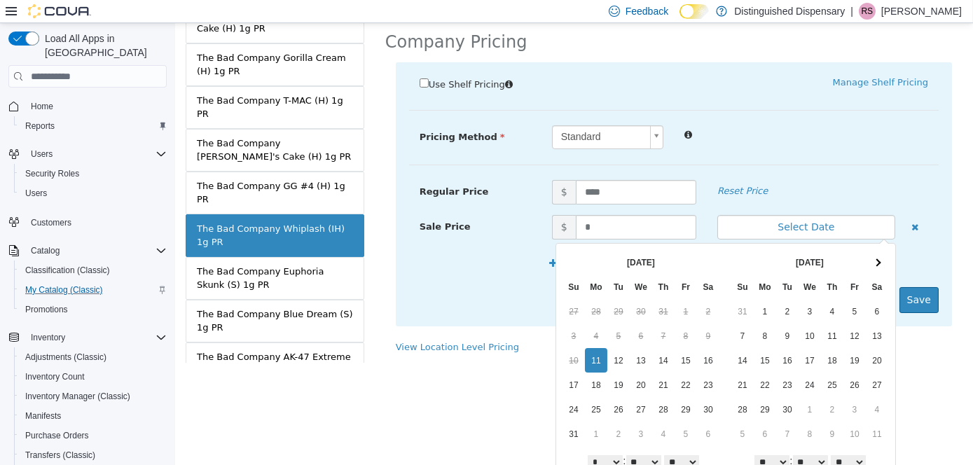
scroll to position [144, 0]
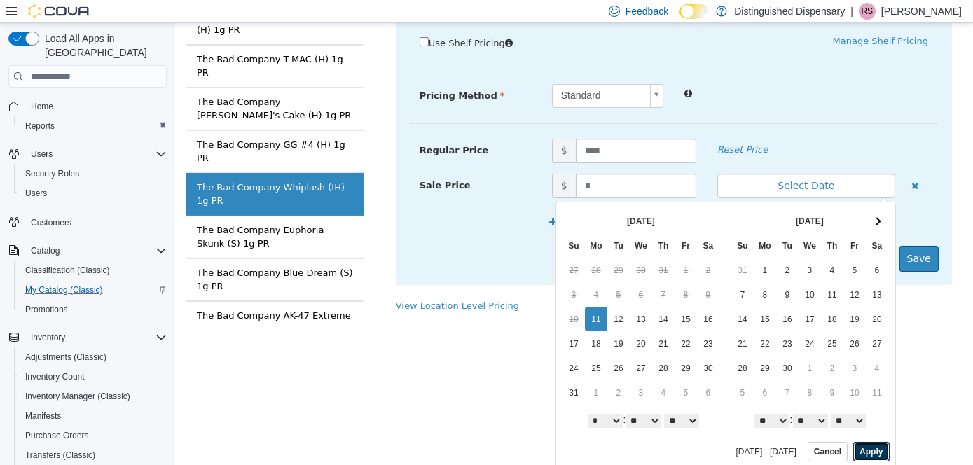
click at [860, 455] on button "Apply" at bounding box center [871, 452] width 36 height 20
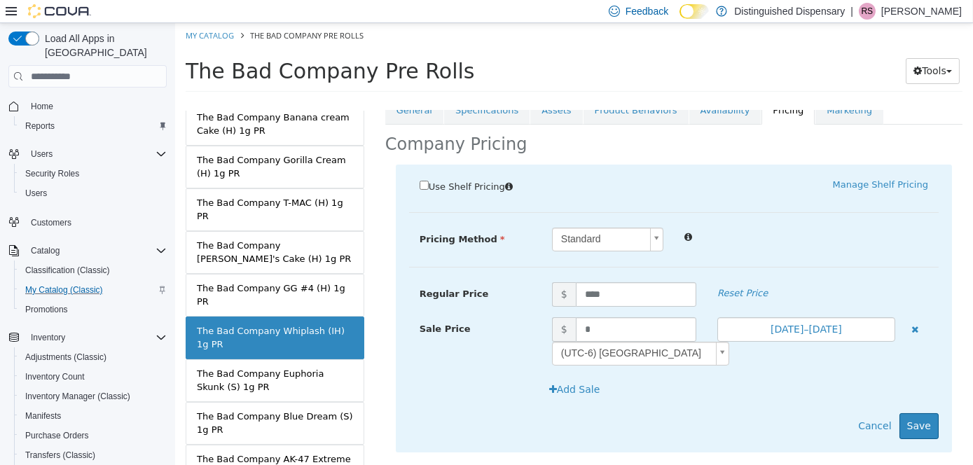
click at [927, 427] on div "Use Shelf Pricing    Manage Shelf Pricing Shelf Price Select a Shelf Price Shel…" at bounding box center [673, 309] width 556 height 288
click at [911, 427] on button "Save" at bounding box center [918, 426] width 39 height 26
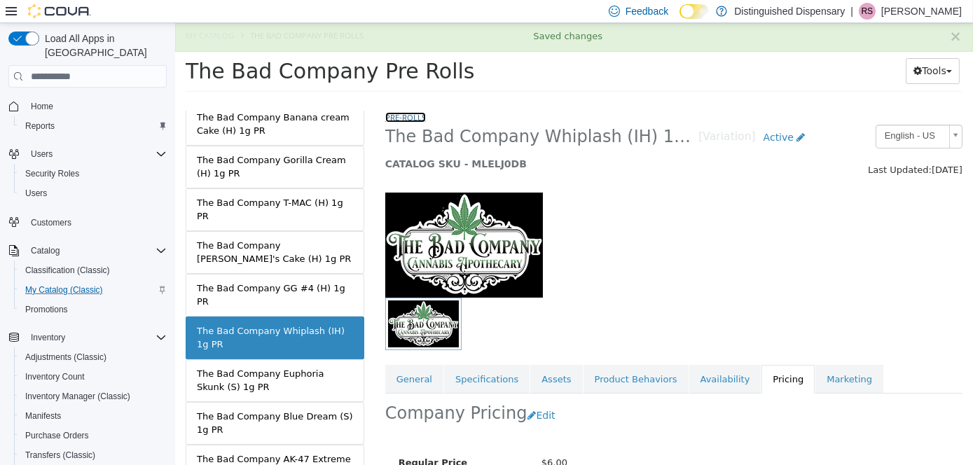
click at [414, 122] on link "Pre-Rolls" at bounding box center [405, 117] width 41 height 11
select select "**********"
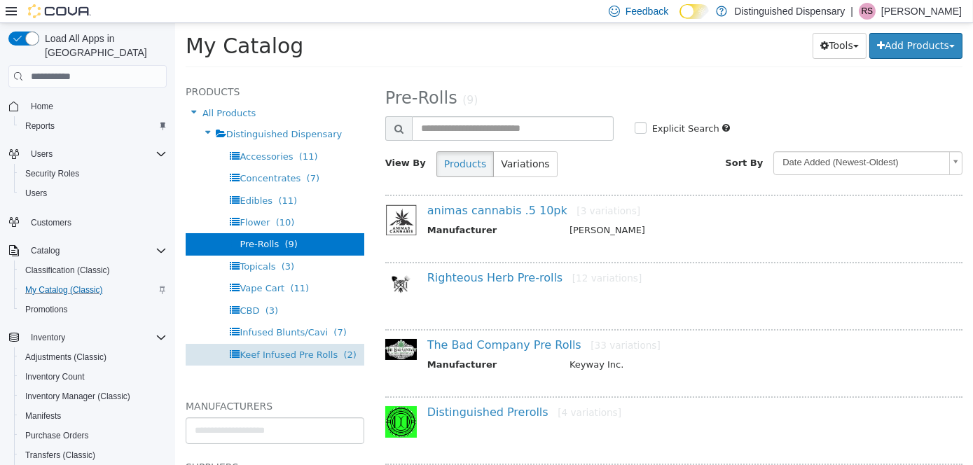
click at [303, 347] on div "Keef Infused Pre Rolls (2)" at bounding box center [274, 355] width 179 height 22
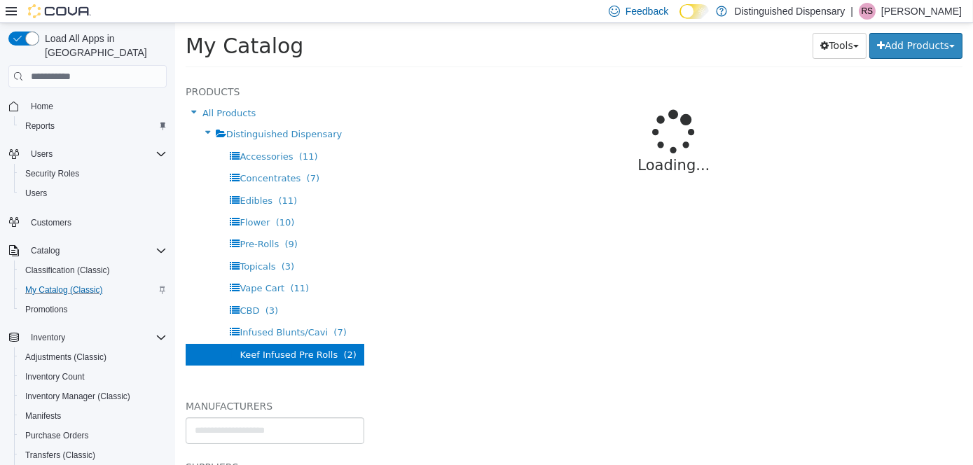
select select "**********"
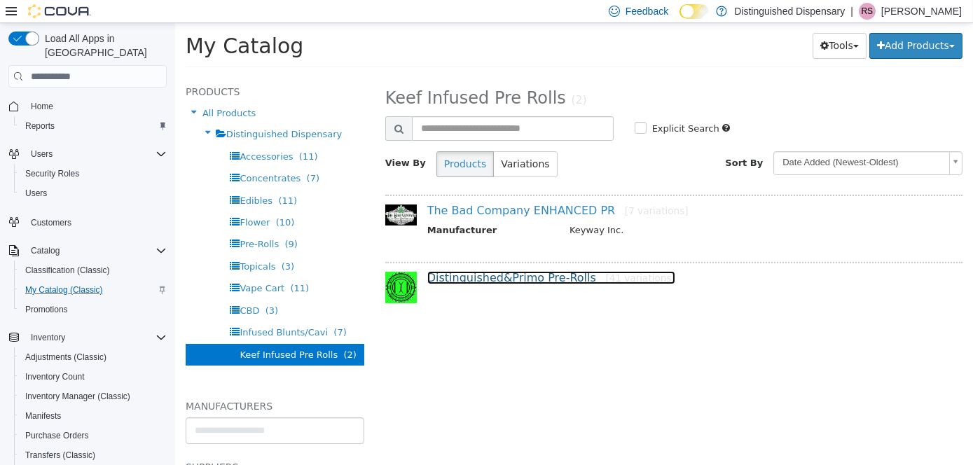
click at [493, 278] on link "Distinguished&Primo Pre-Rolls [41 variations]" at bounding box center [551, 277] width 248 height 13
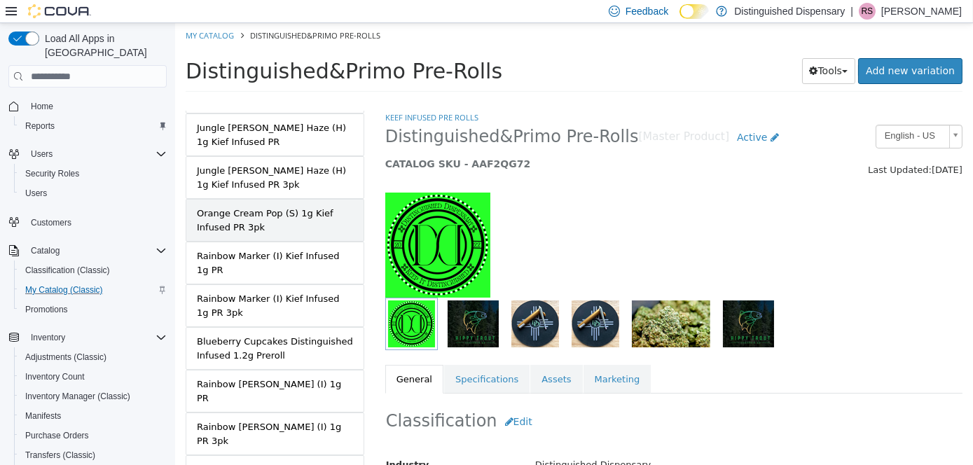
scroll to position [1242, 0]
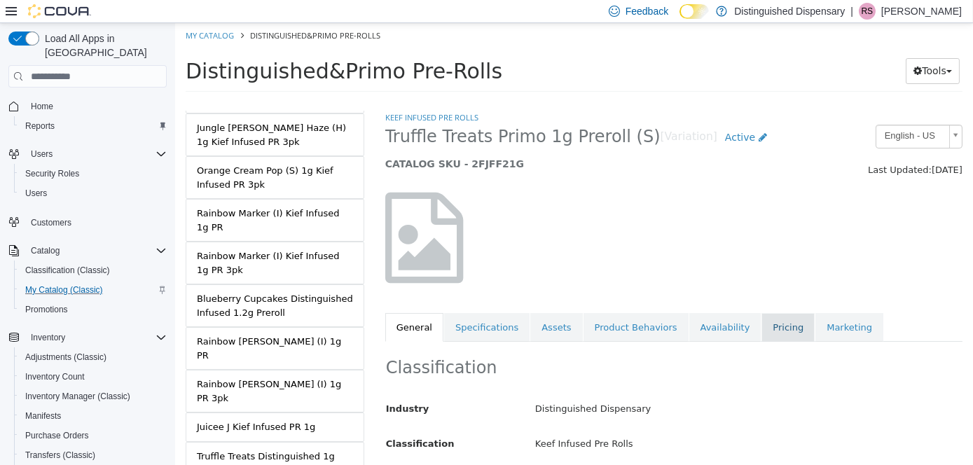
click at [761, 329] on link "Pricing" at bounding box center [787, 327] width 53 height 29
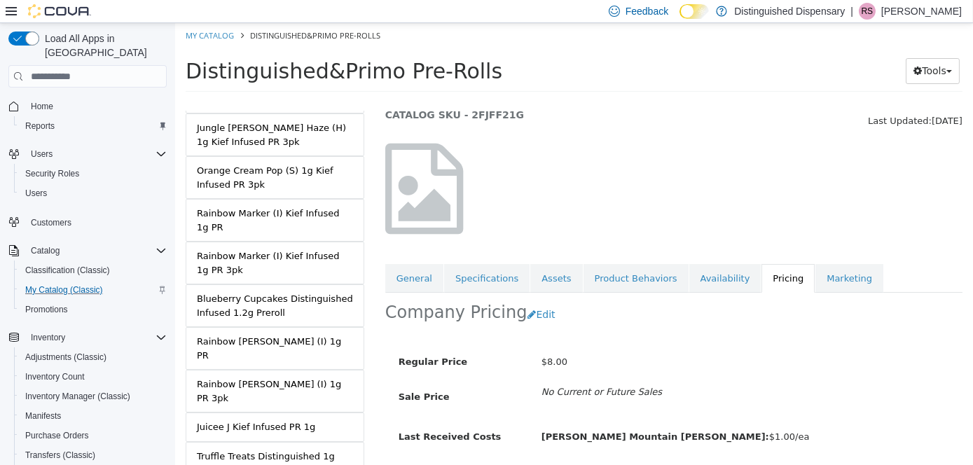
scroll to position [70, 0]
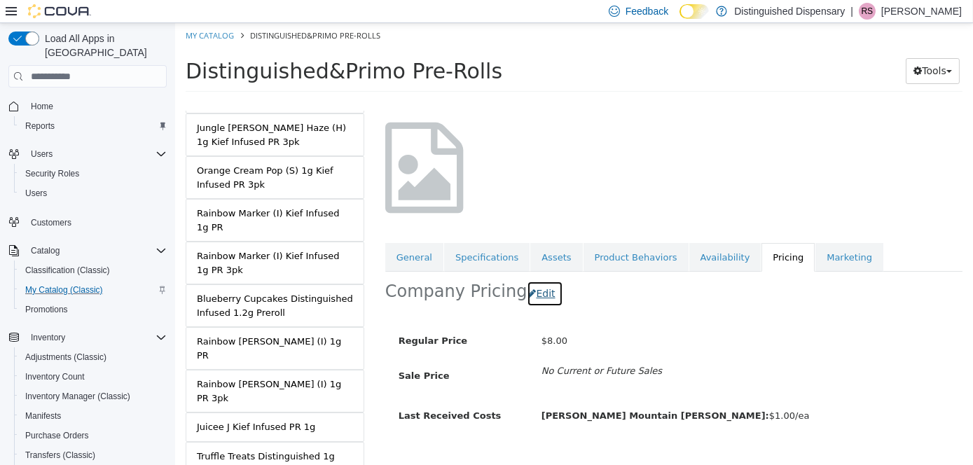
click at [542, 287] on button "Edit" at bounding box center [544, 294] width 36 height 26
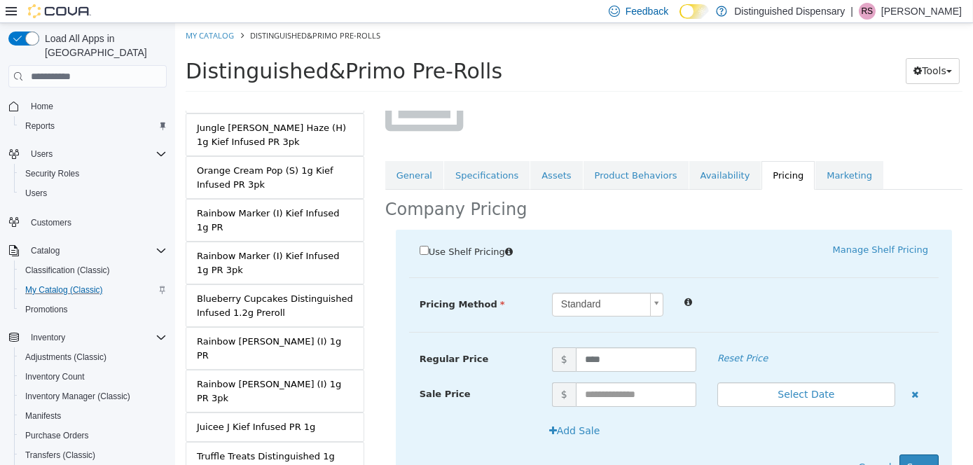
scroll to position [217, 0]
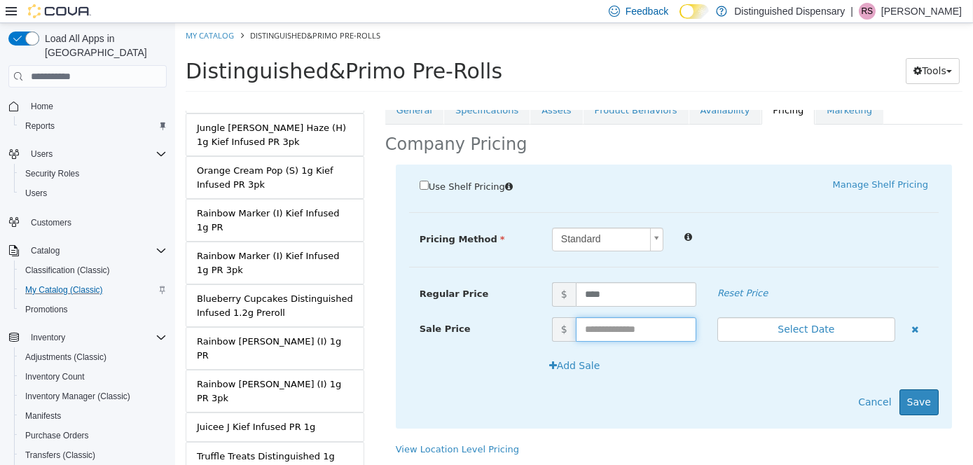
click at [614, 340] on input "text" at bounding box center [635, 329] width 121 height 25
type input "*"
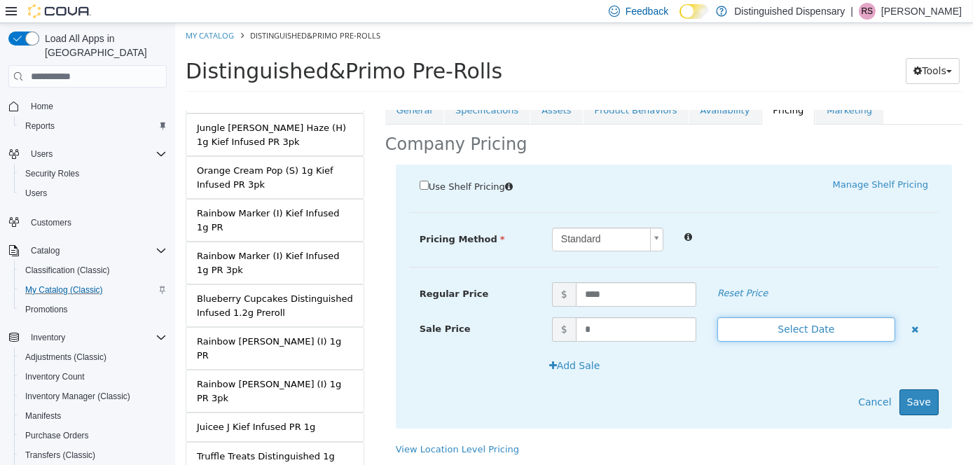
click at [813, 327] on button "Select Date" at bounding box center [806, 329] width 178 height 25
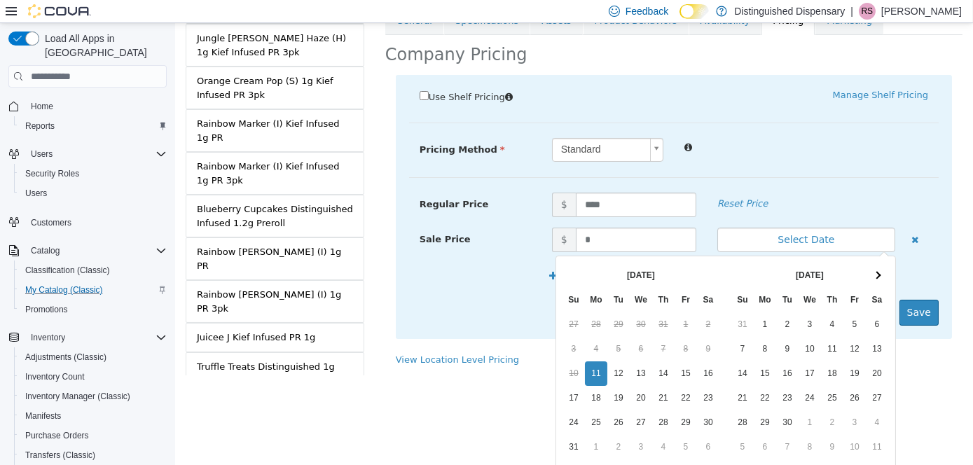
scroll to position [144, 0]
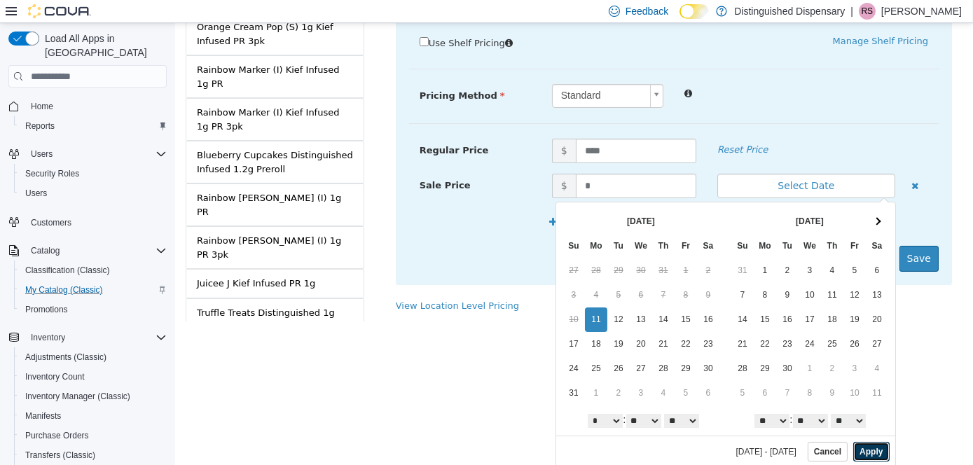
click at [854, 452] on button "Apply" at bounding box center [871, 452] width 36 height 20
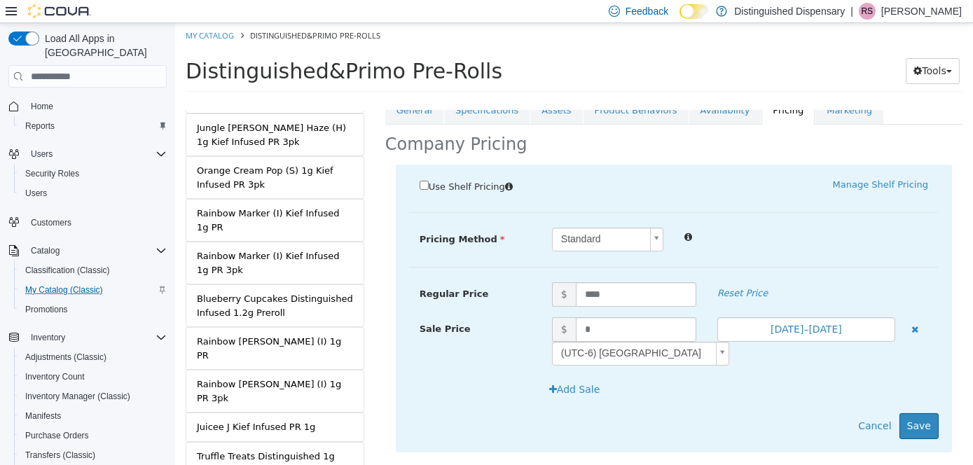
scroll to position [0, 0]
click at [899, 429] on button "Save" at bounding box center [918, 426] width 39 height 26
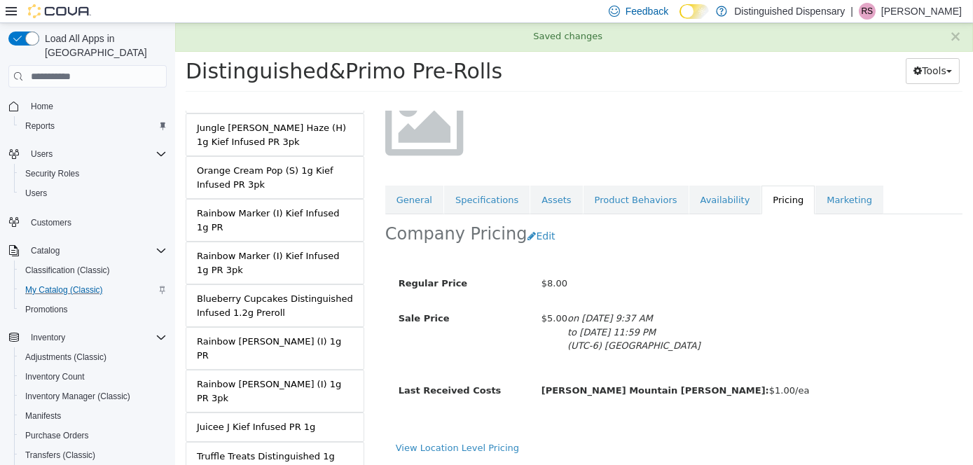
scroll to position [127, 0]
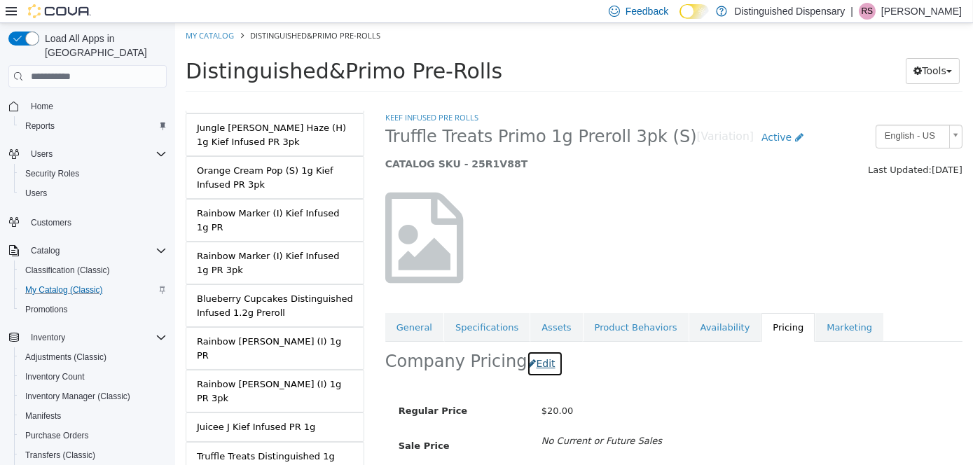
click at [536, 368] on button "Edit" at bounding box center [544, 364] width 36 height 26
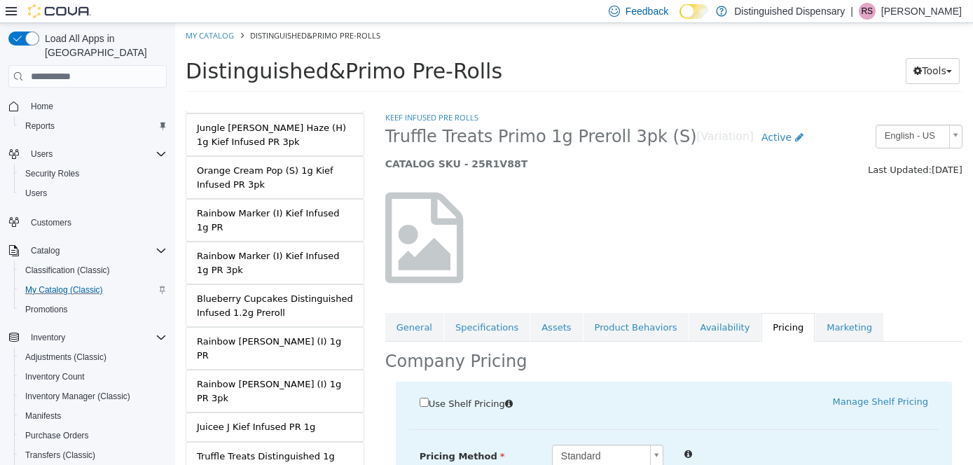
scroll to position [217, 0]
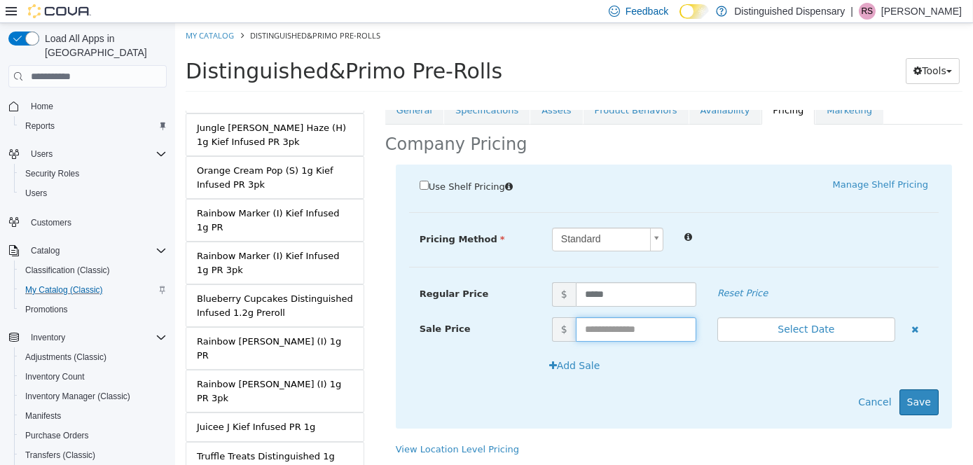
click at [624, 337] on input "text" at bounding box center [635, 329] width 121 height 25
type input "**"
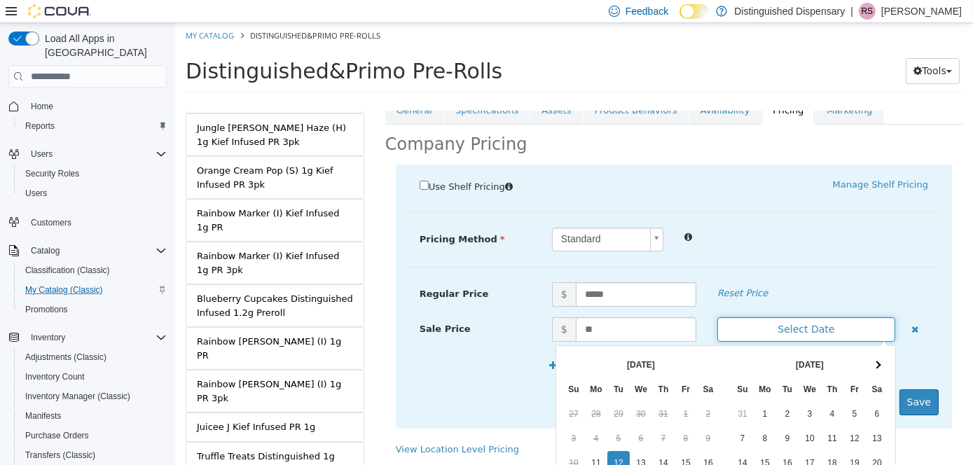
click at [776, 333] on button "Select Date" at bounding box center [806, 329] width 178 height 25
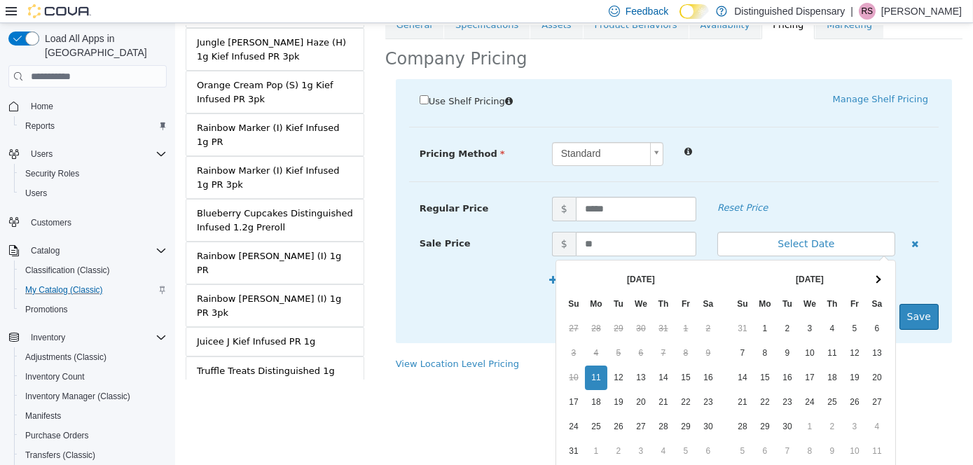
scroll to position [144, 0]
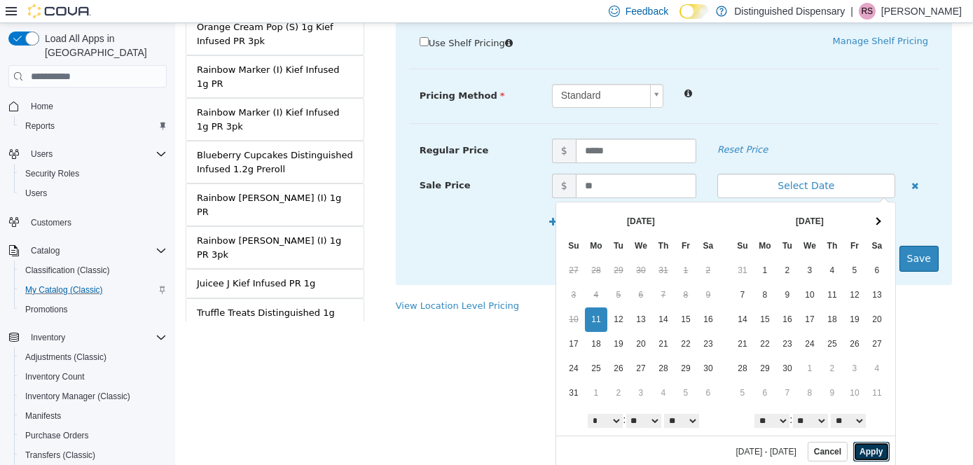
click at [853, 449] on button "Apply" at bounding box center [871, 452] width 36 height 20
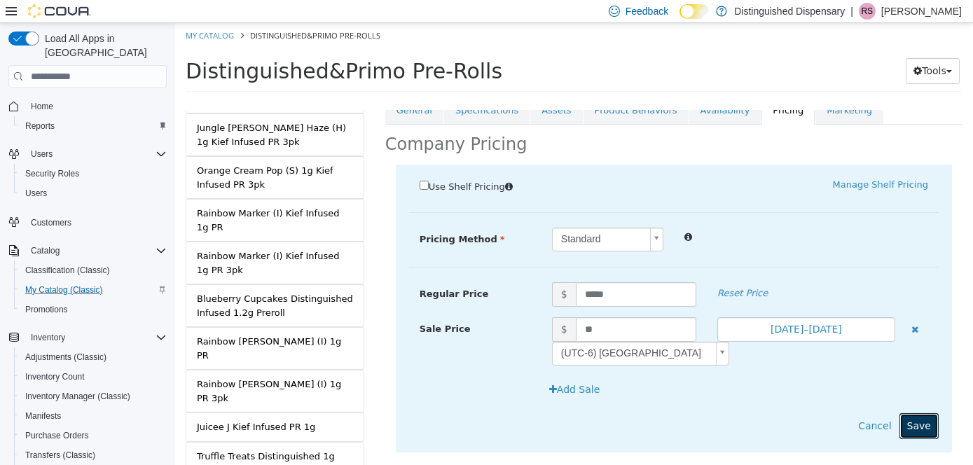
click at [914, 433] on button "Save" at bounding box center [918, 426] width 39 height 26
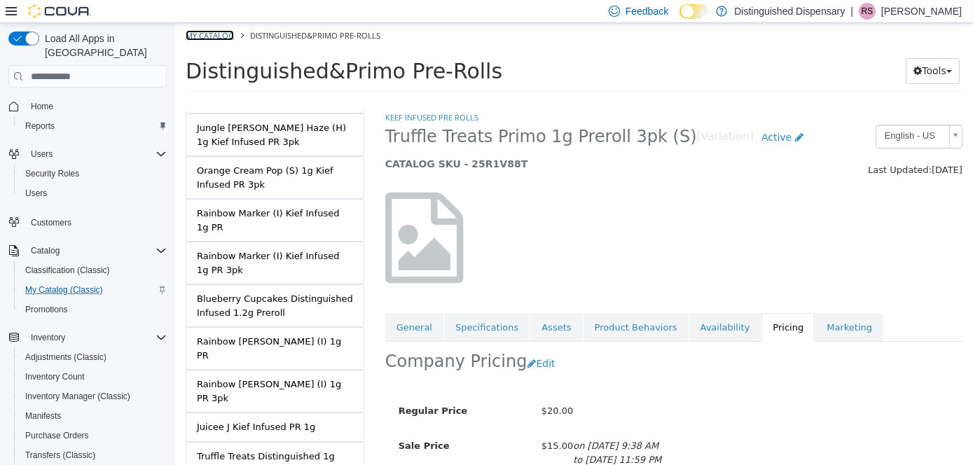
click at [200, 37] on link "My Catalog" at bounding box center [209, 35] width 48 height 11
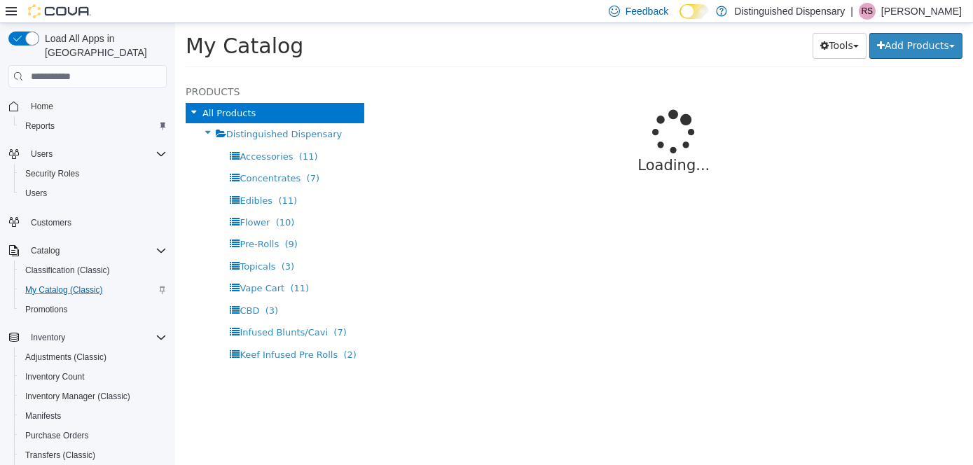
select select "**********"
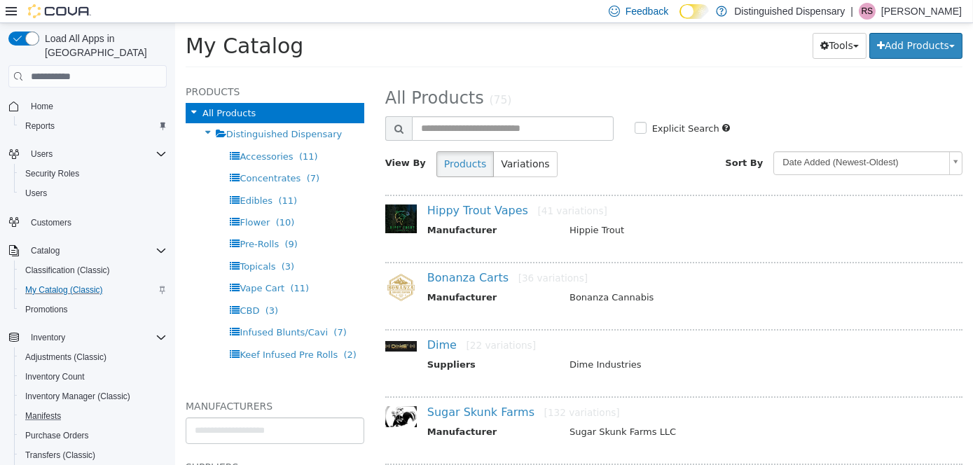
click at [73, 406] on button "Manifests" at bounding box center [93, 416] width 158 height 20
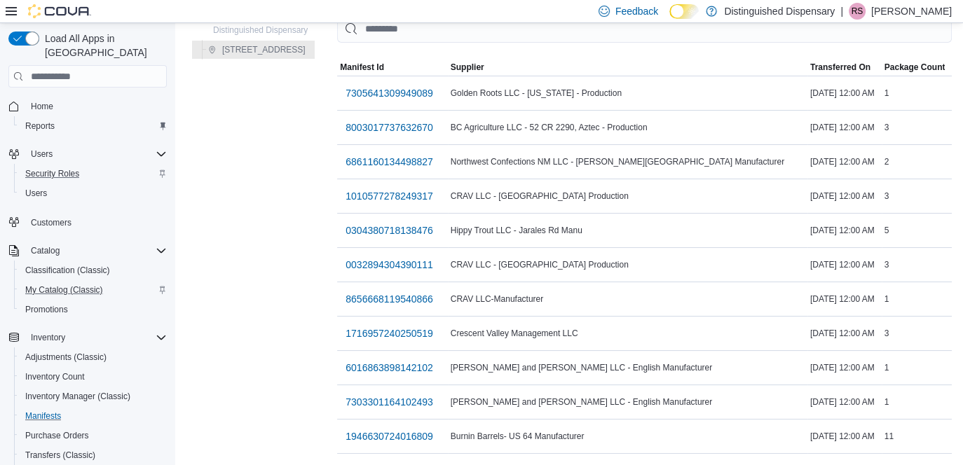
scroll to position [6, 0]
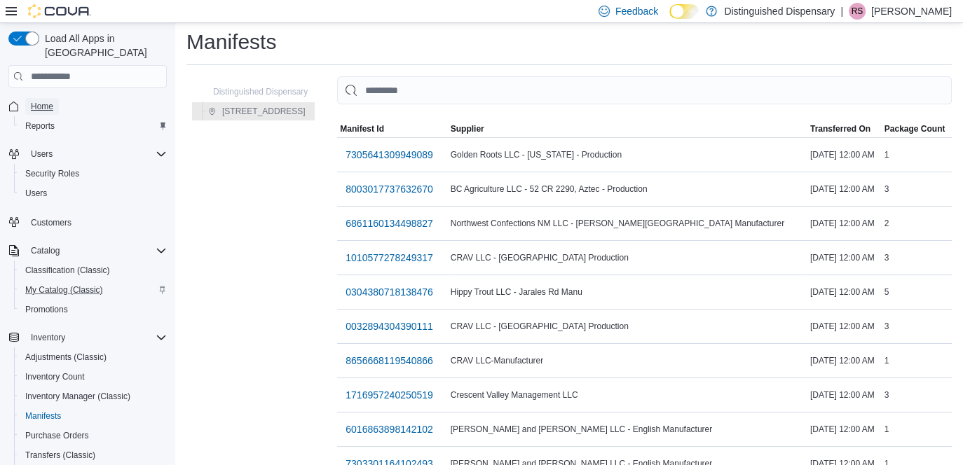
click at [38, 101] on span "Home" at bounding box center [42, 106] width 22 height 11
